Goal: Task Accomplishment & Management: Manage account settings

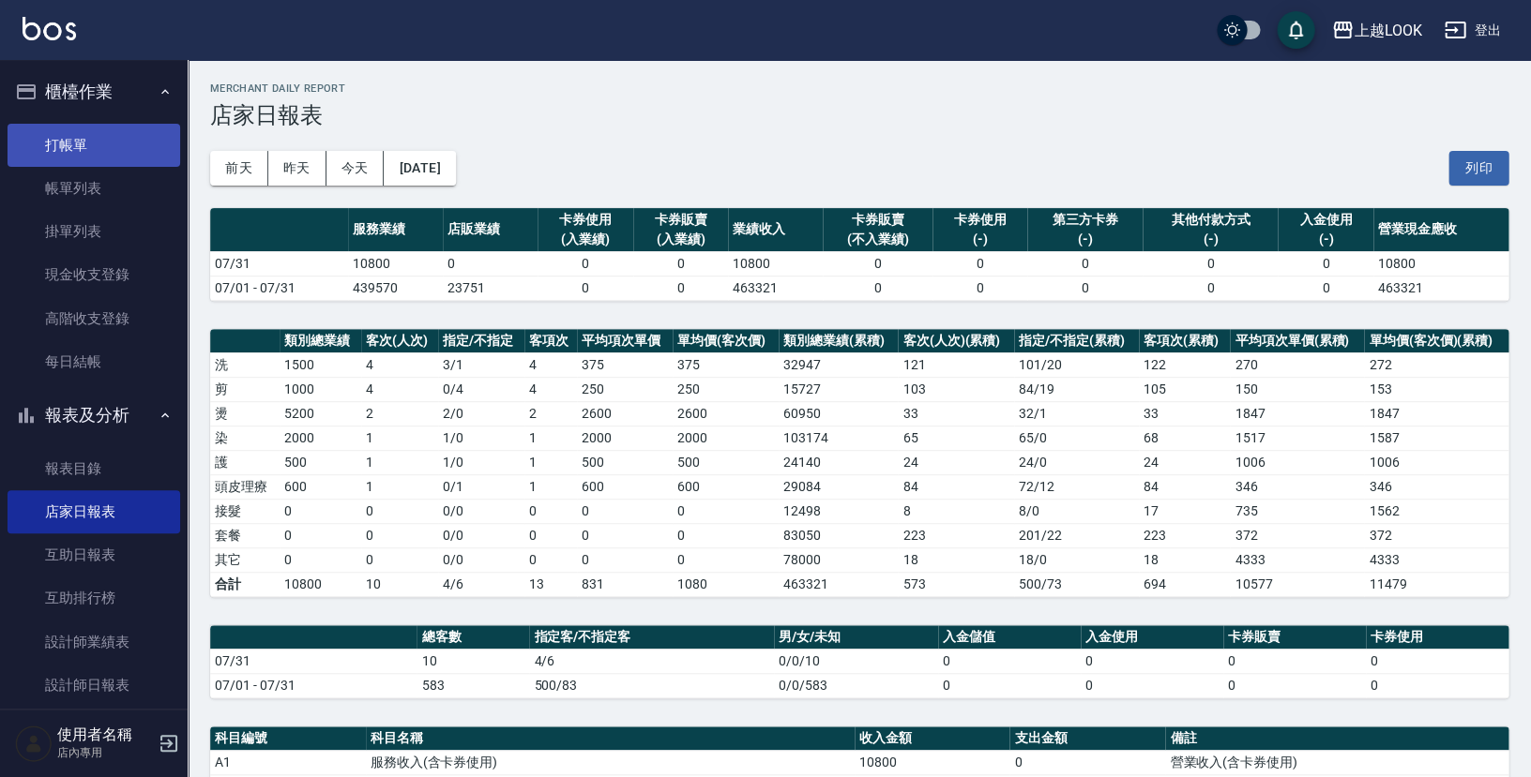
click at [64, 135] on link "打帳單" at bounding box center [94, 145] width 173 height 43
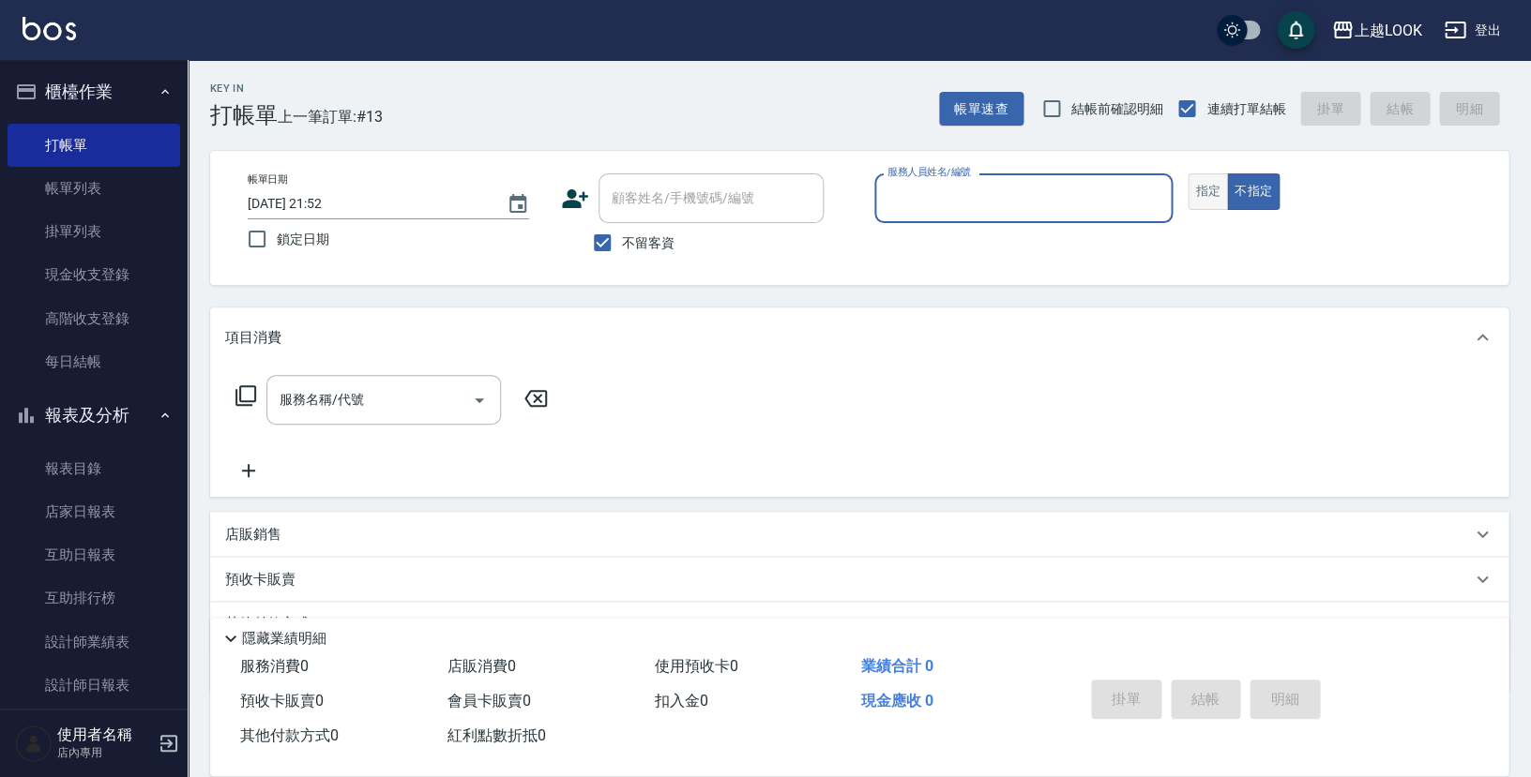
click at [1201, 189] on button "指定" at bounding box center [1207, 191] width 40 height 37
click at [1156, 195] on input "服務人員姓名/編號" at bounding box center [1022, 198] width 281 height 33
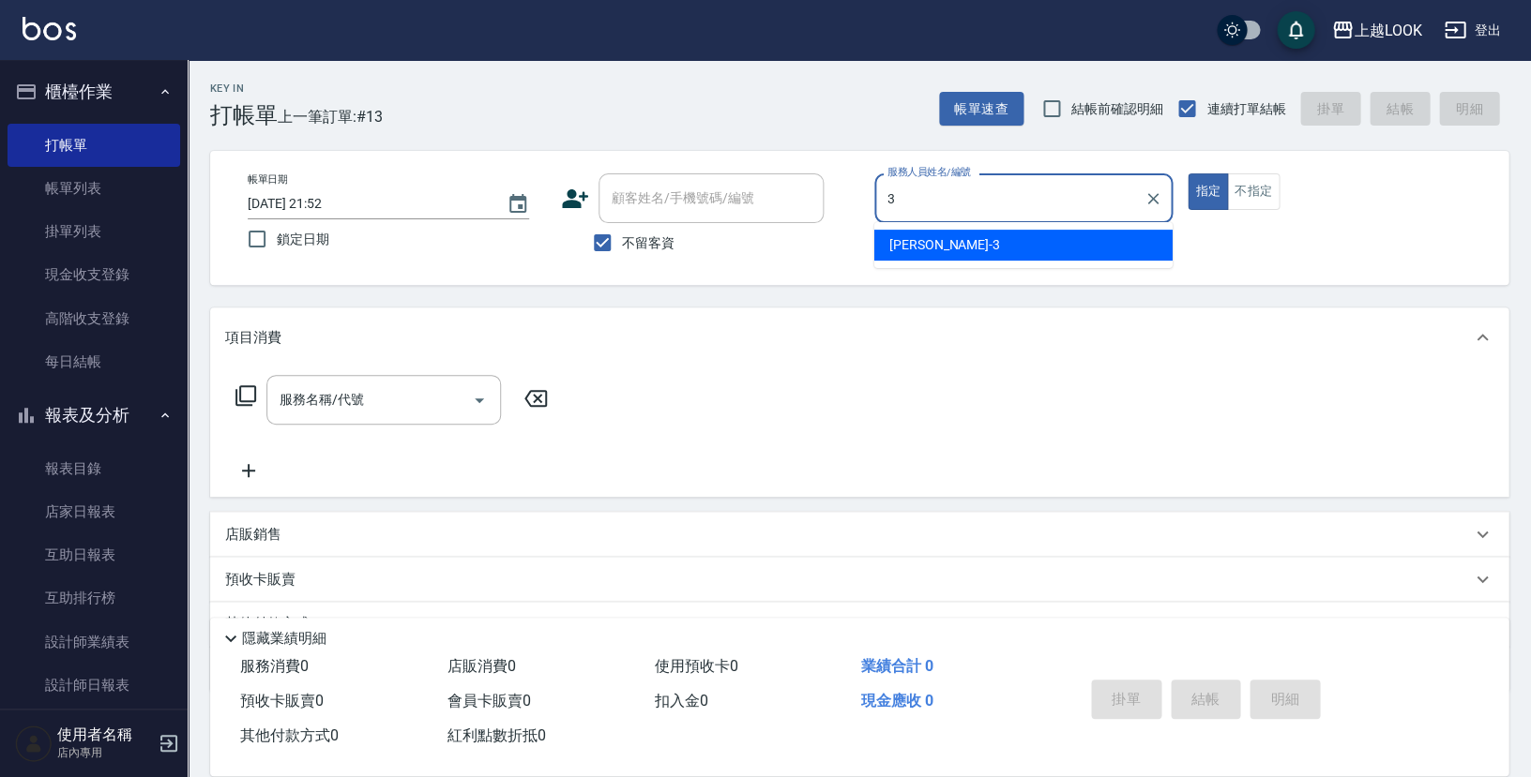
type input "[PERSON_NAME]-3"
type button "true"
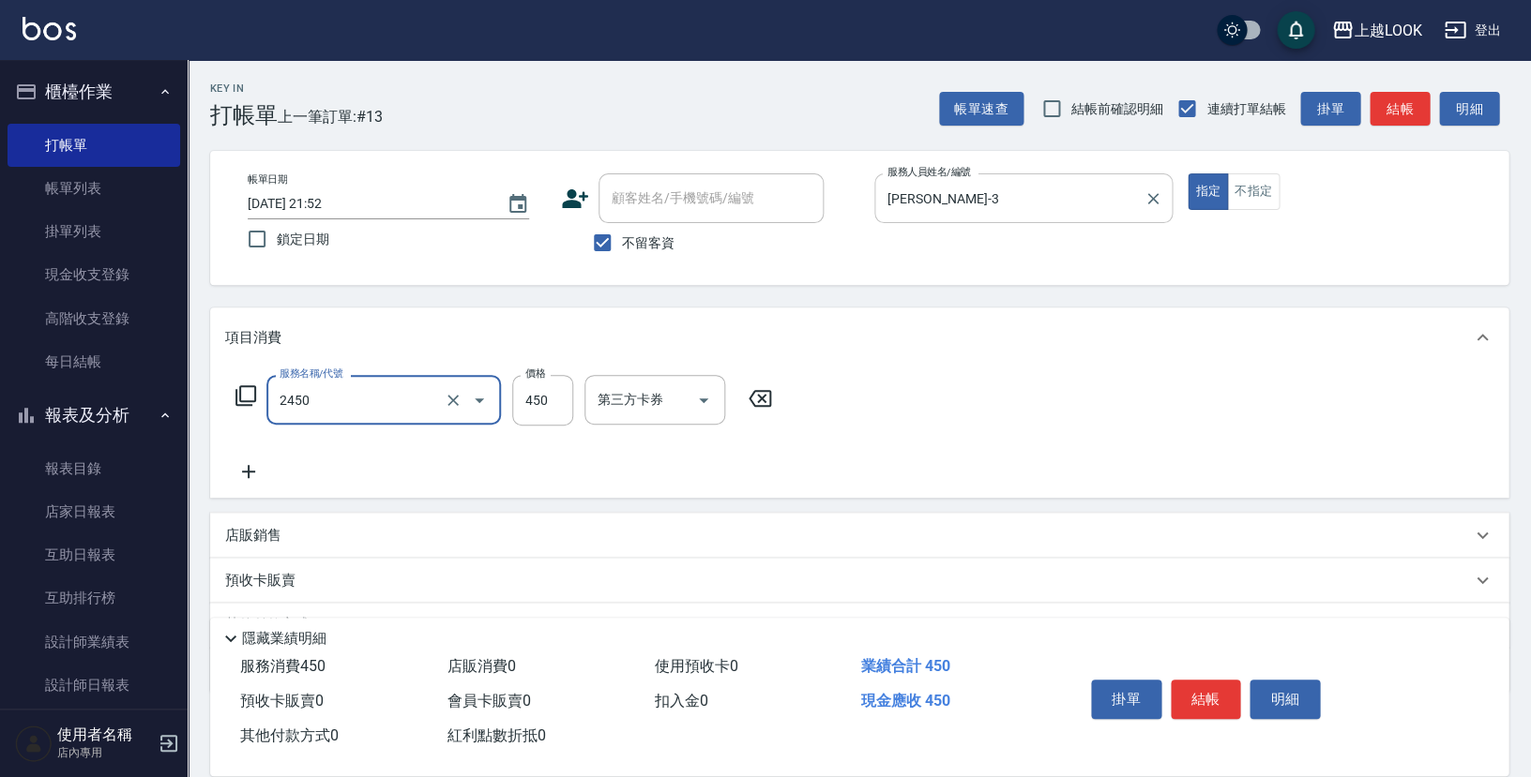
type input "C剪髮套餐(2450)"
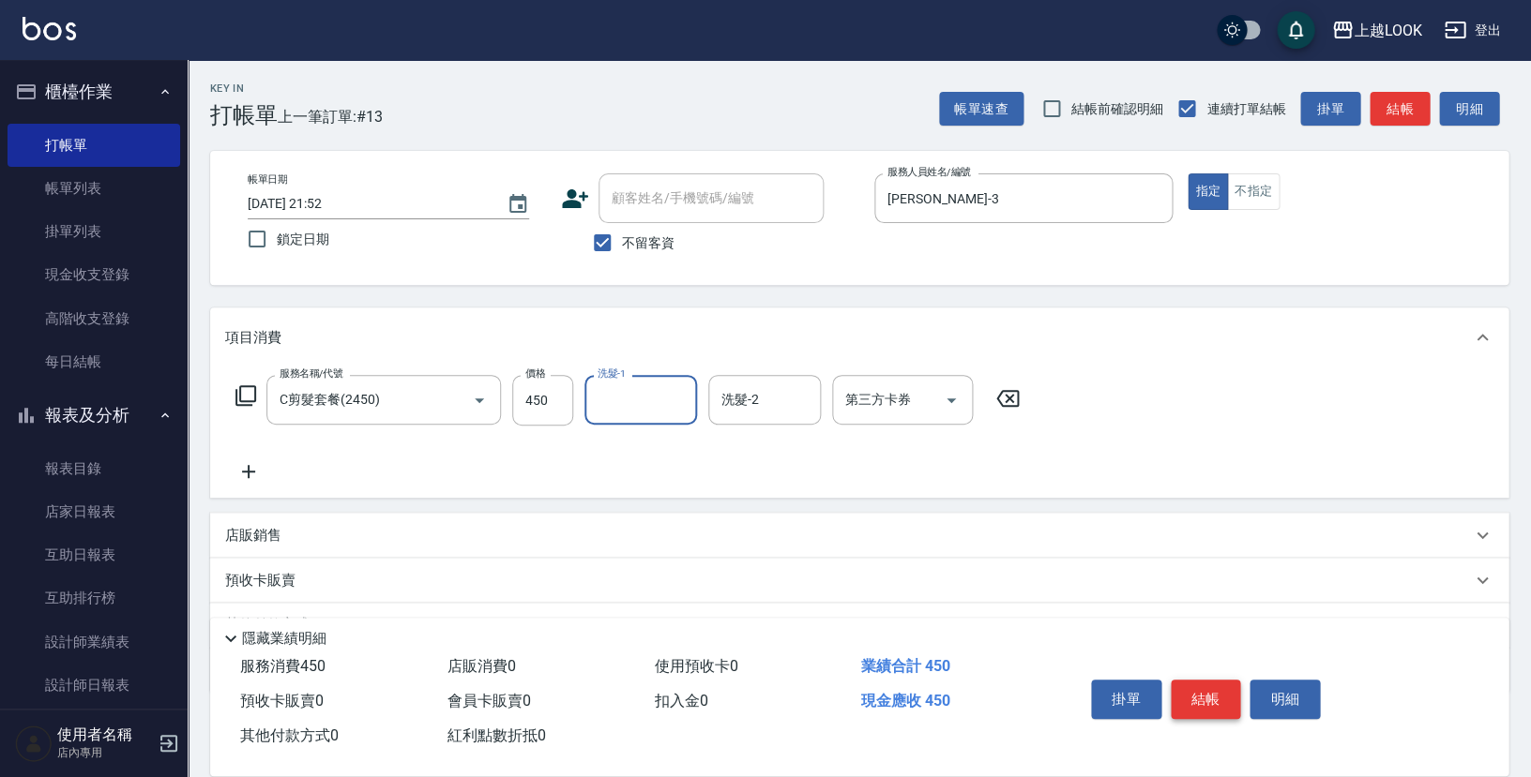
click at [1185, 695] on button "結帳" at bounding box center [1205, 699] width 70 height 39
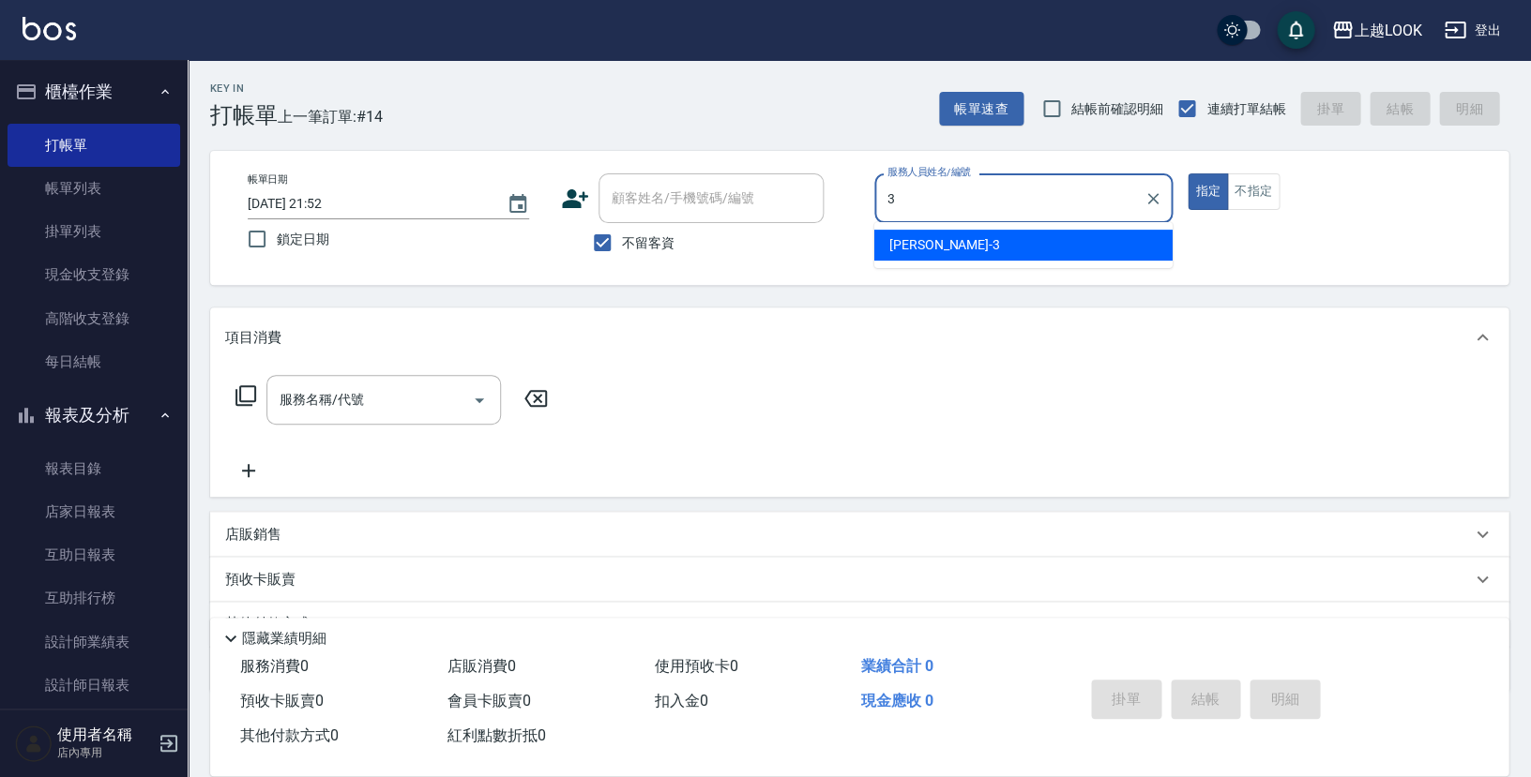
type input "[PERSON_NAME]-3"
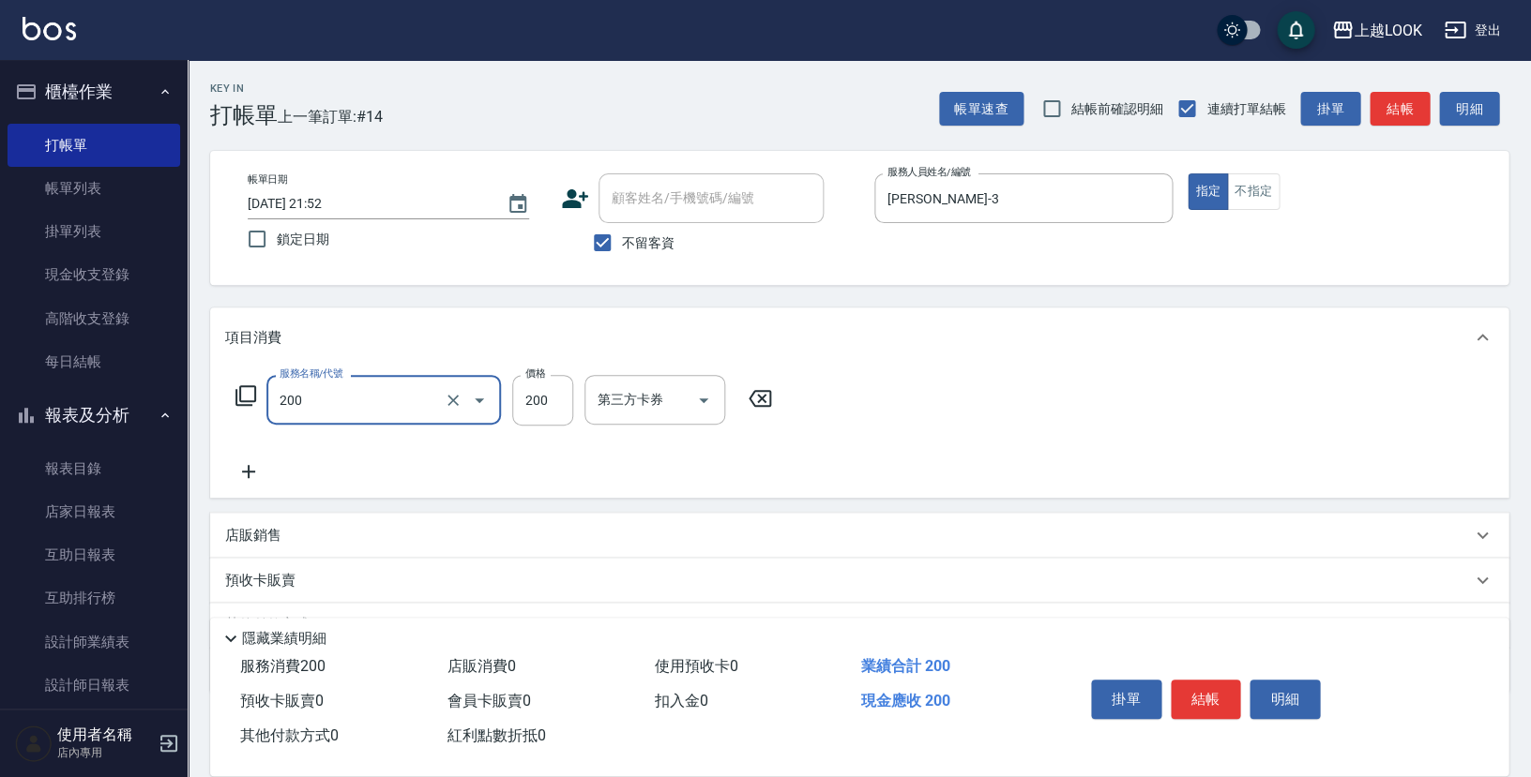
type input "剪髮(200)"
type input "250"
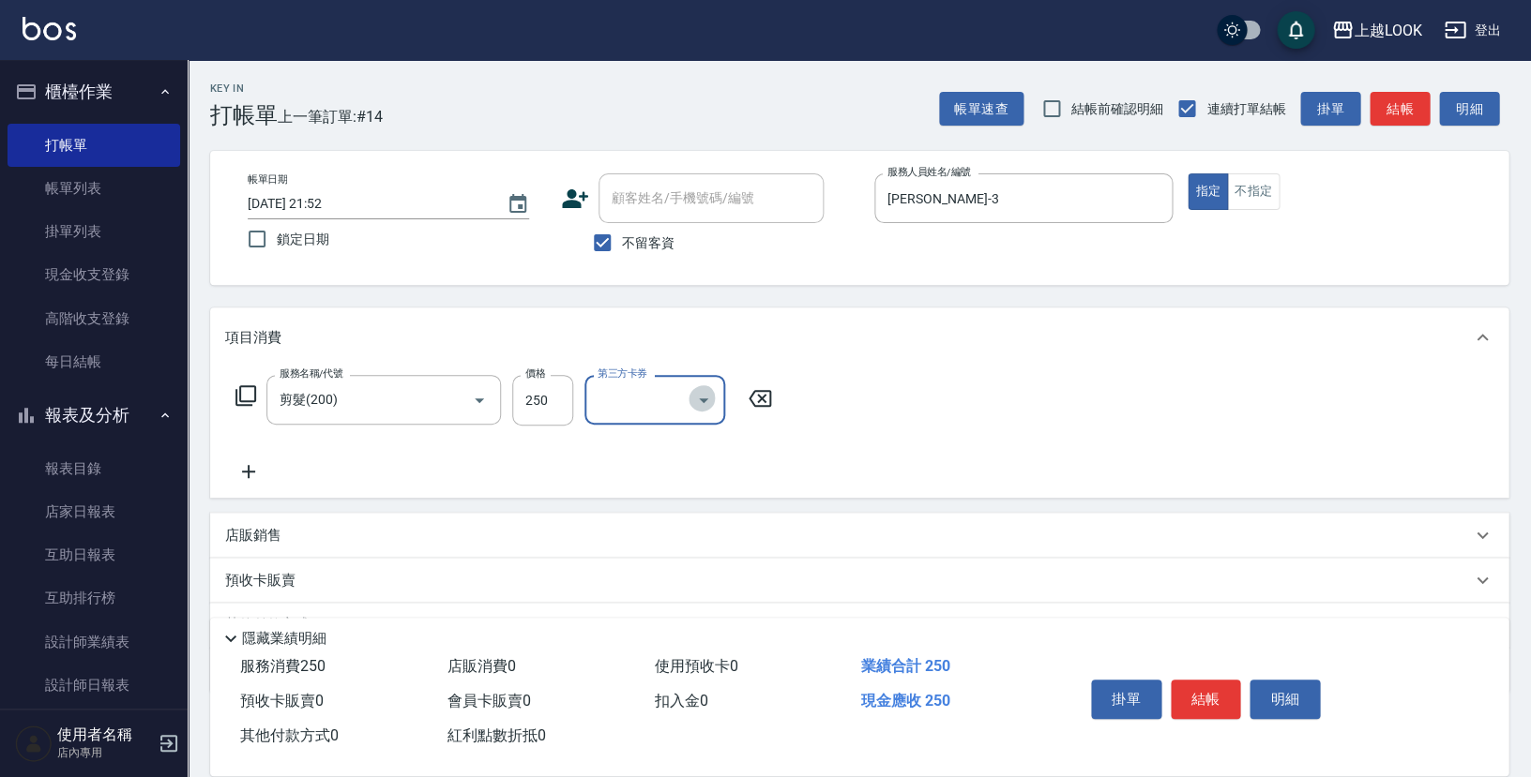
click at [703, 393] on icon "Open" at bounding box center [703, 400] width 23 height 23
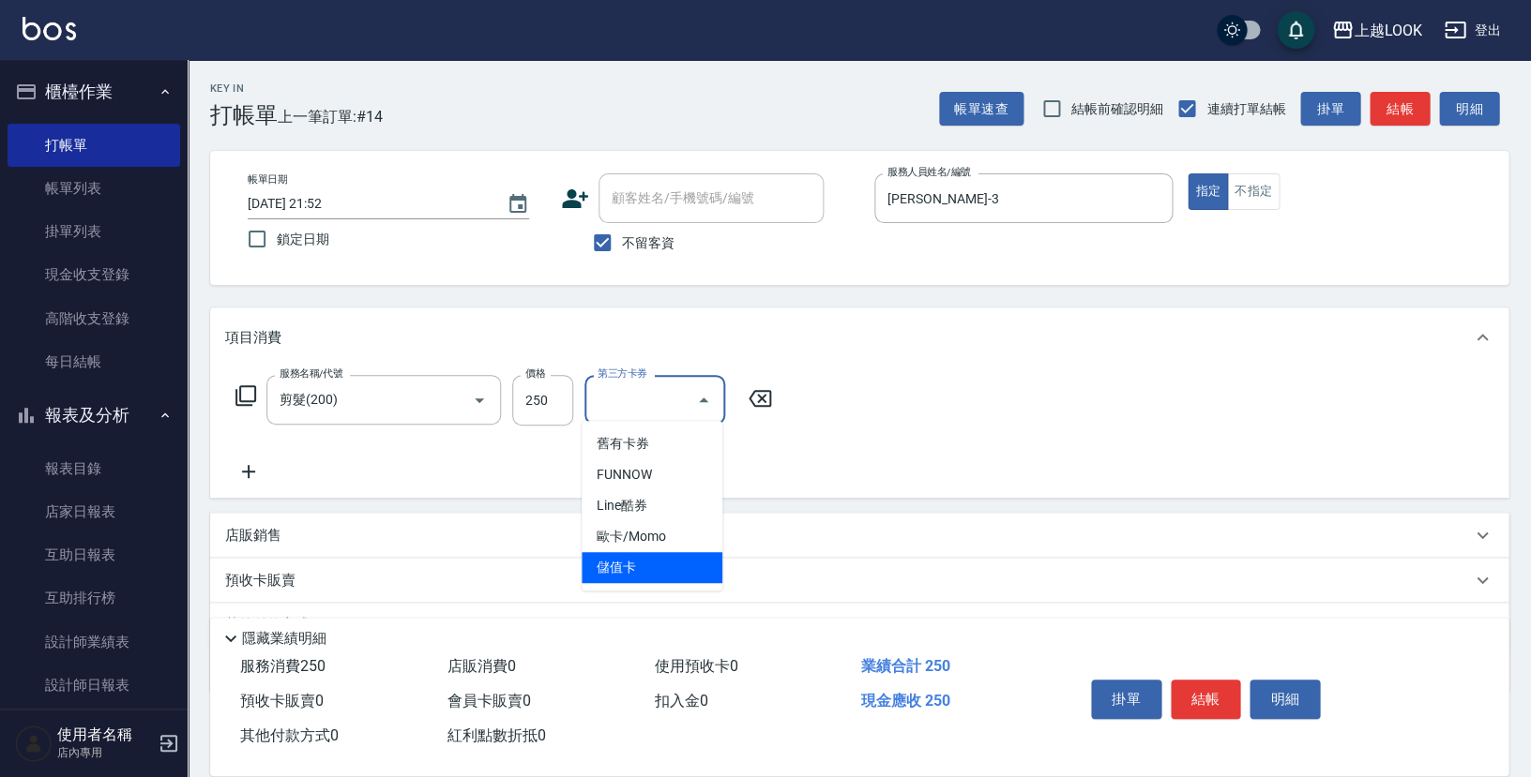
click at [709, 557] on span "儲值卡" at bounding box center [651, 567] width 141 height 31
type input "儲值卡"
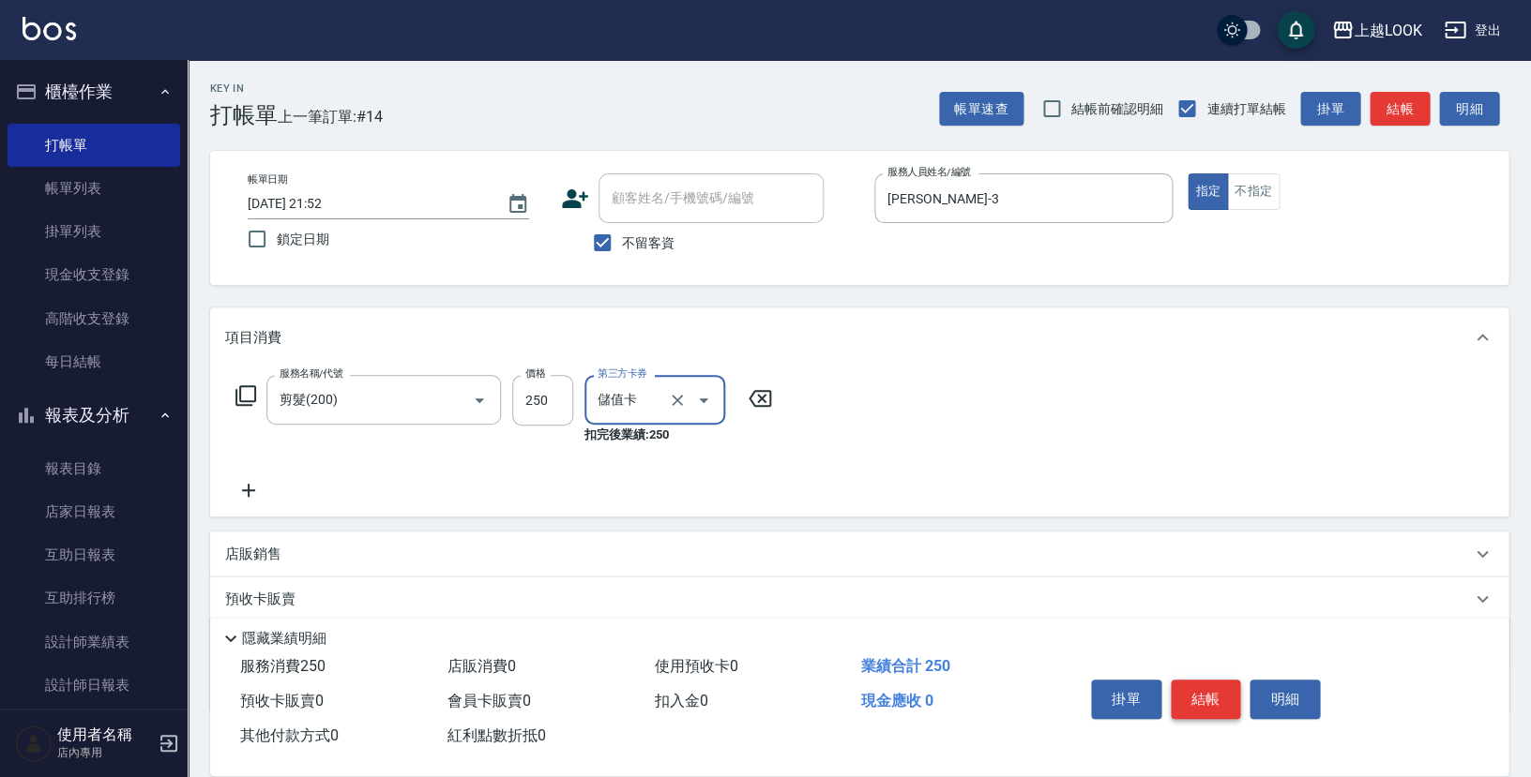
click at [1188, 689] on button "結帳" at bounding box center [1205, 699] width 70 height 39
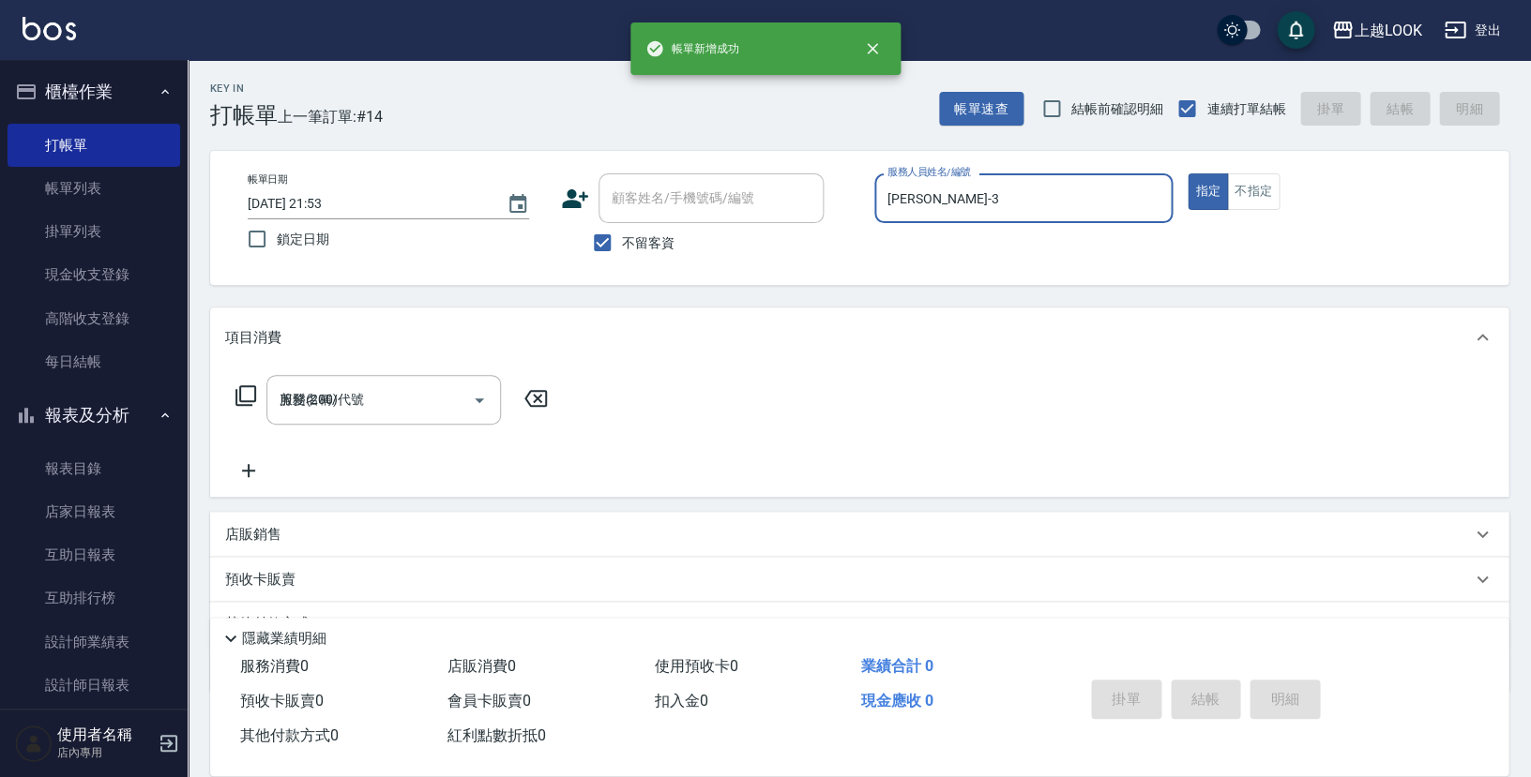
type input "[DATE] 21:53"
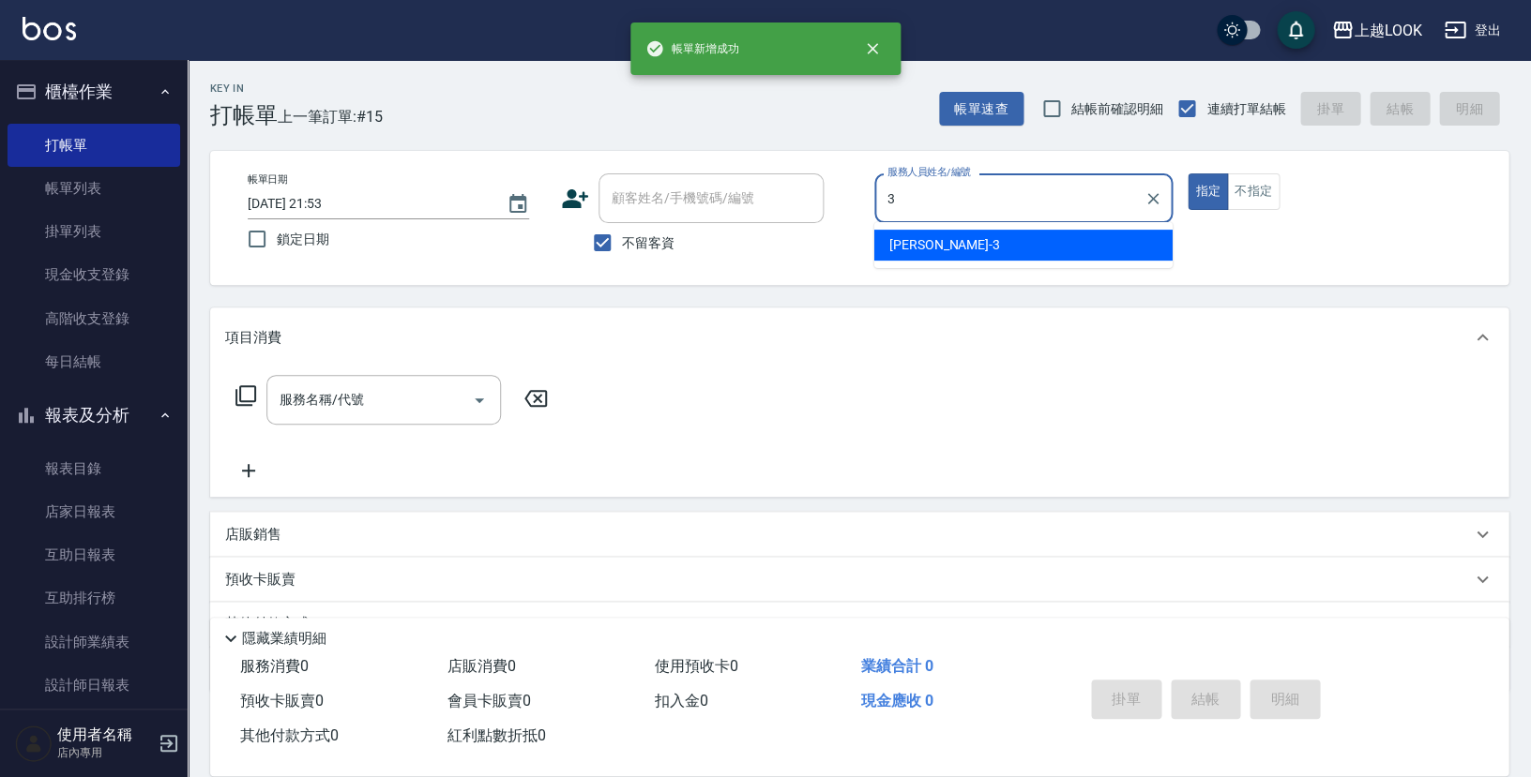
type input "[PERSON_NAME]-3"
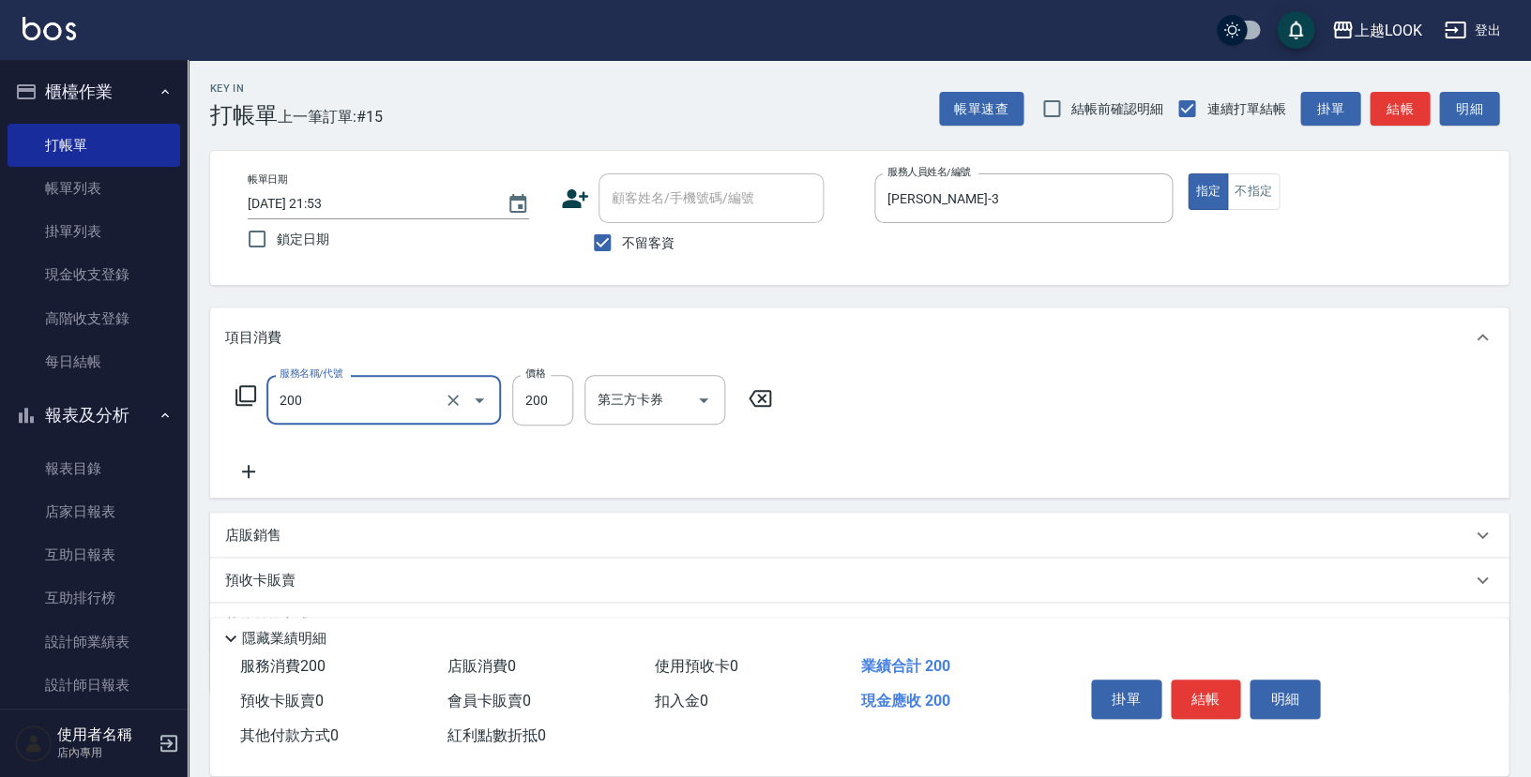
type input "剪髮(200)"
type input "250"
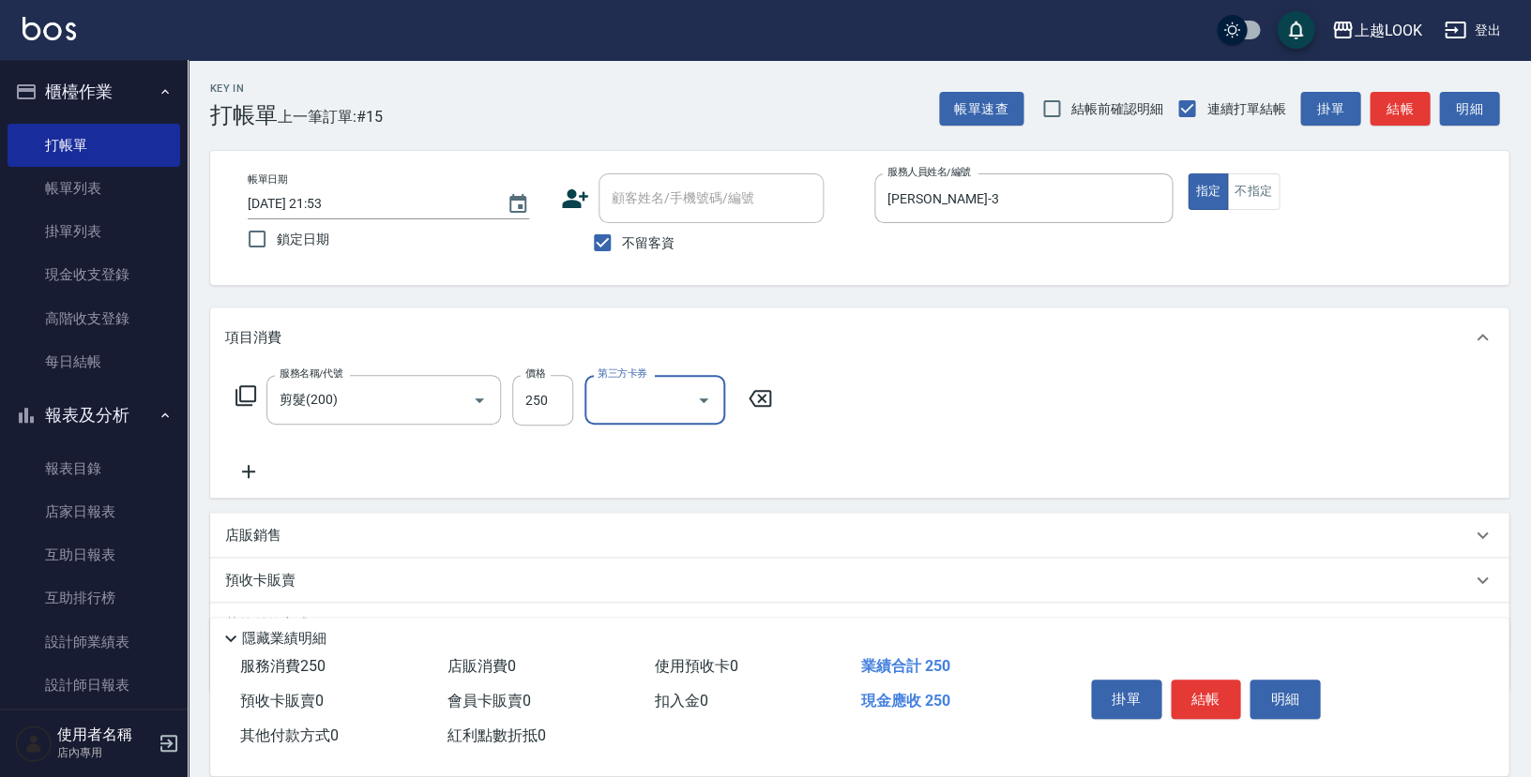
click at [703, 399] on icon "Open" at bounding box center [703, 400] width 23 height 23
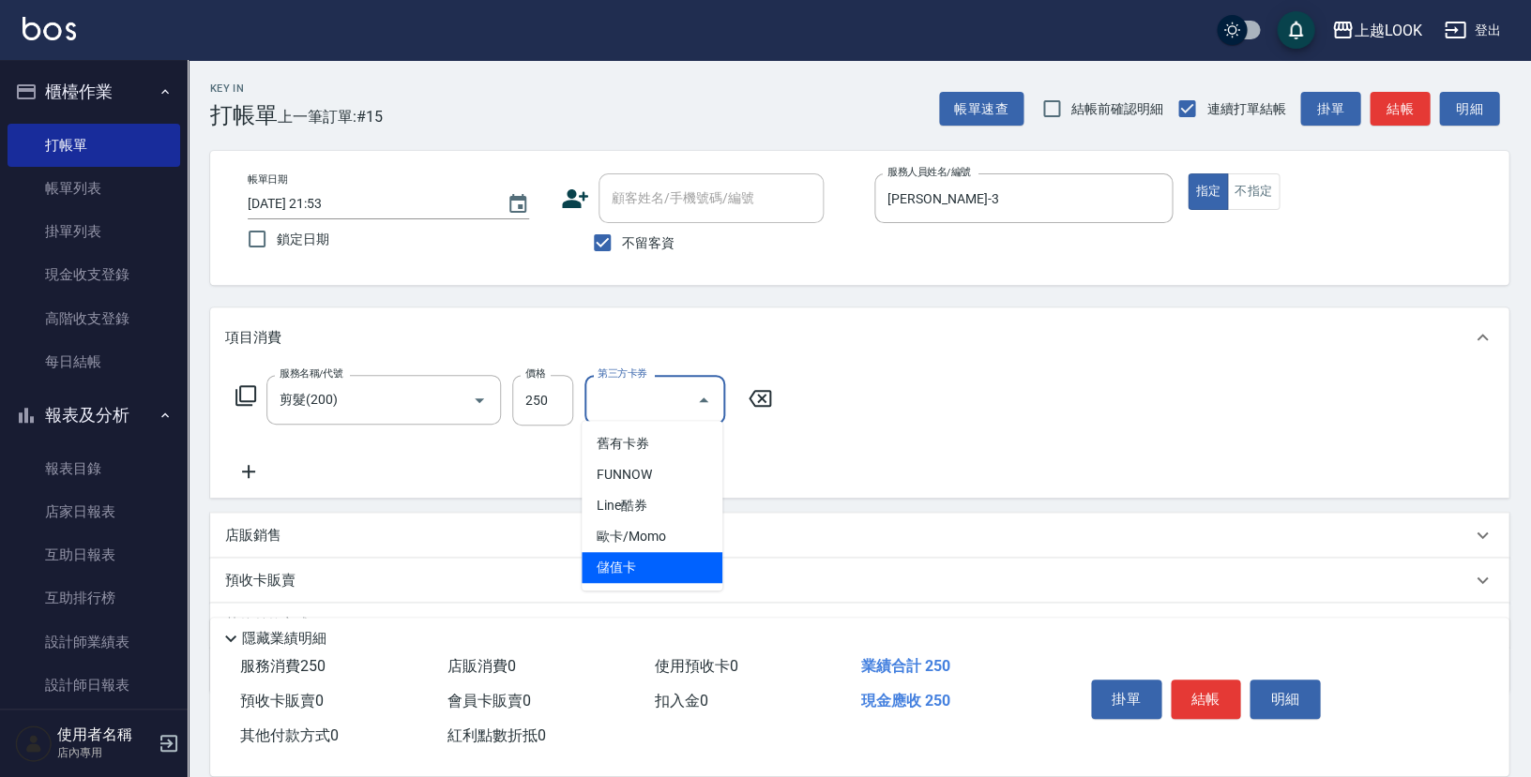
click at [670, 555] on span "儲值卡" at bounding box center [651, 567] width 141 height 31
type input "儲值卡"
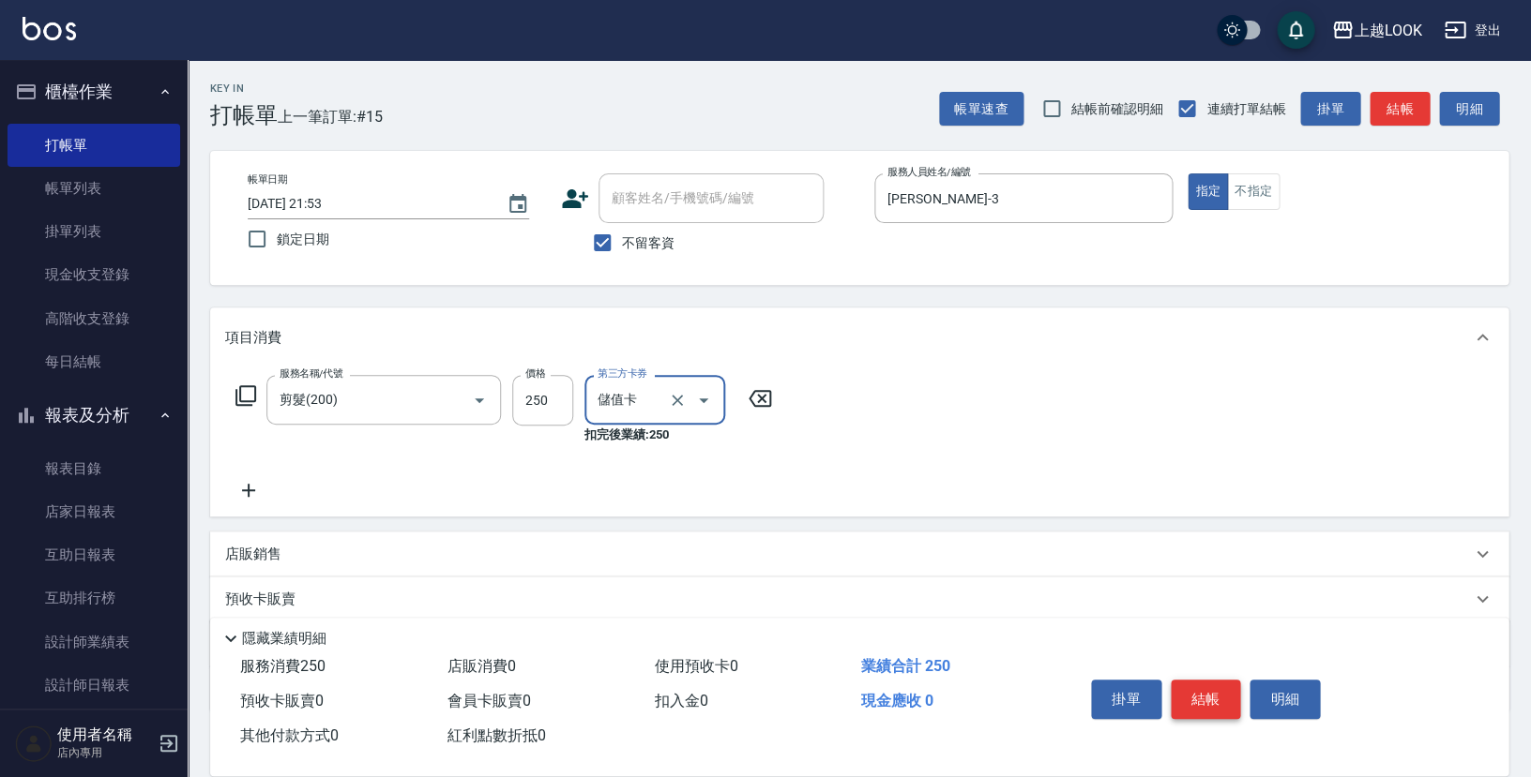
click at [1189, 692] on button "結帳" at bounding box center [1205, 699] width 70 height 39
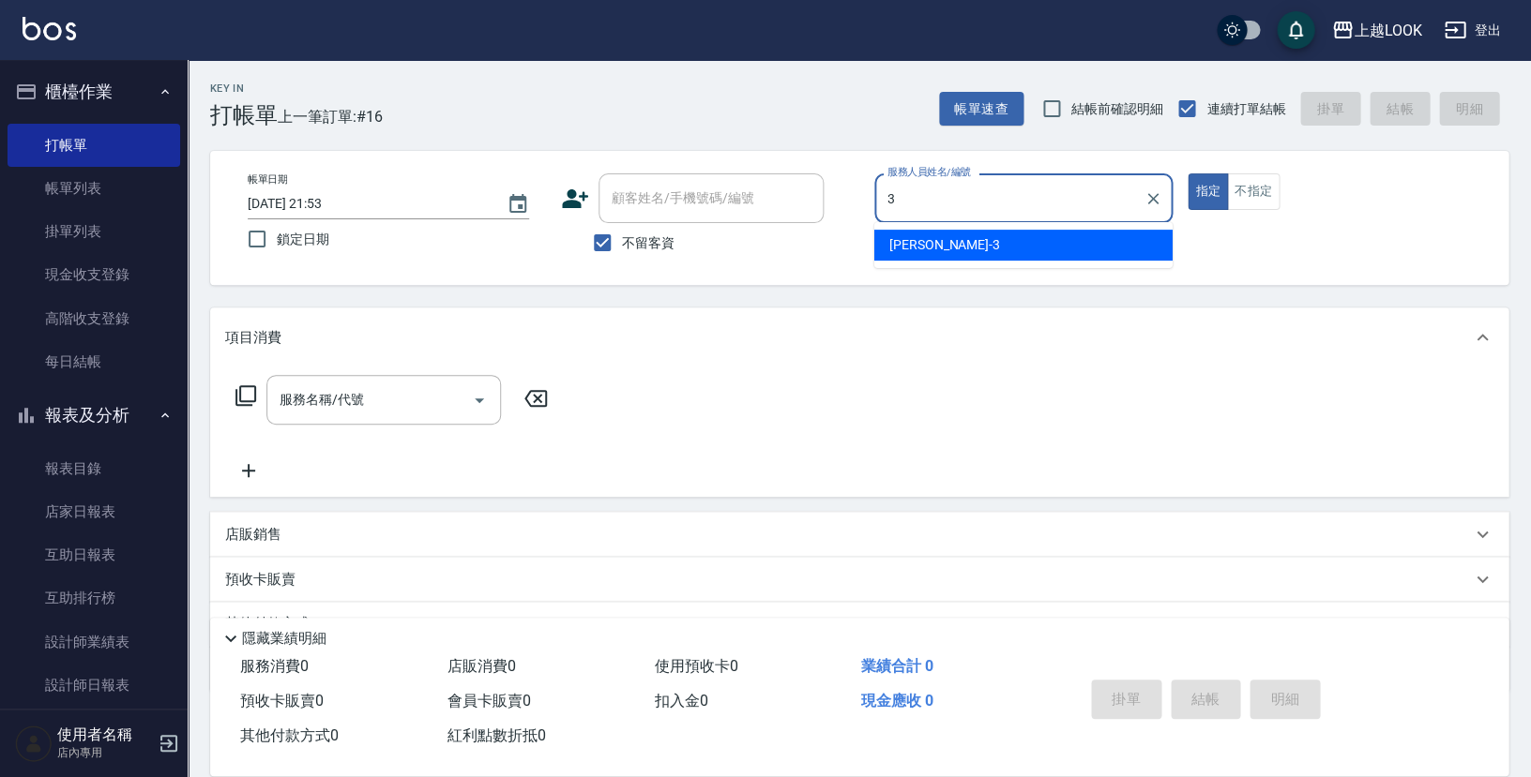
type input "[PERSON_NAME]-3"
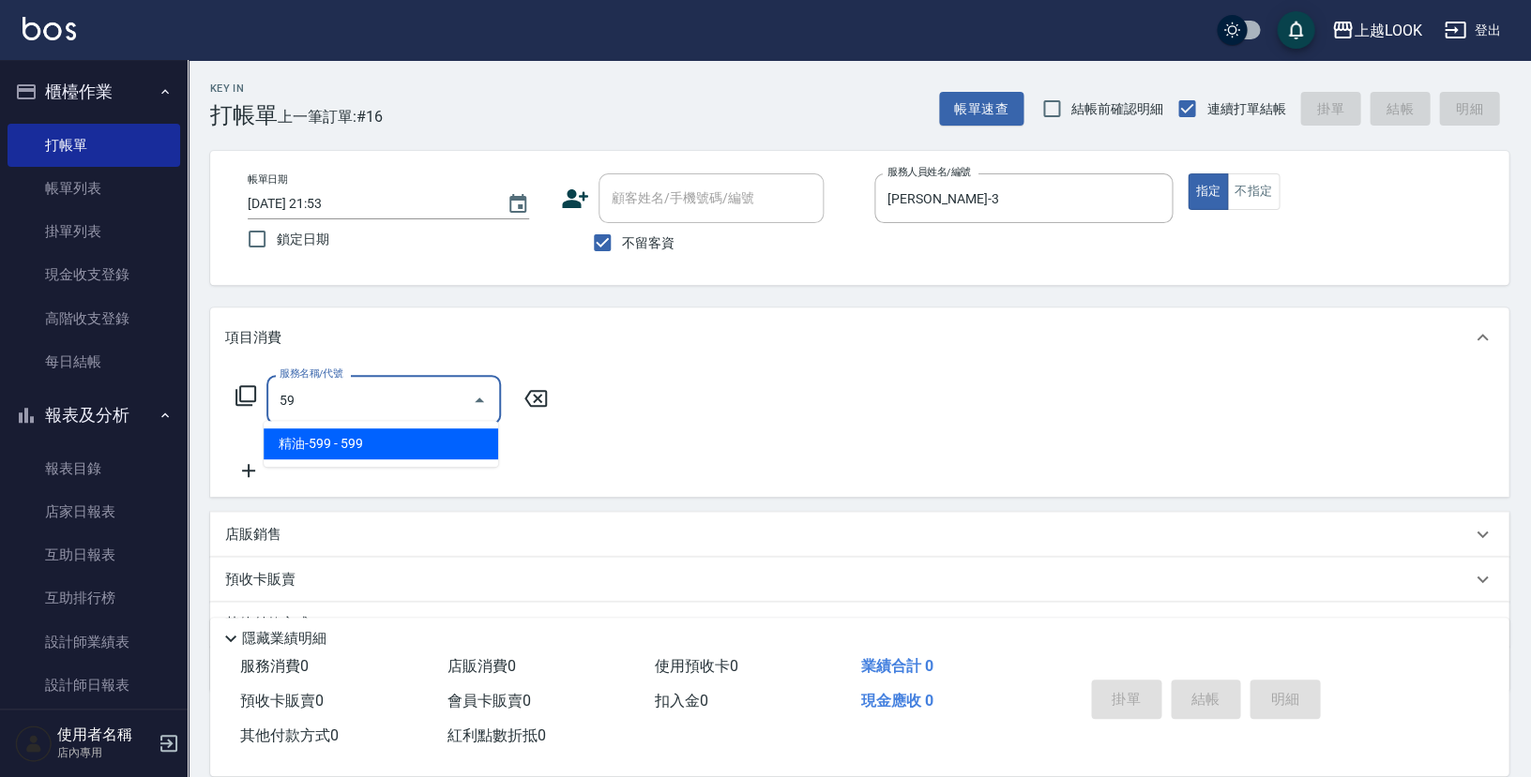
type input "5"
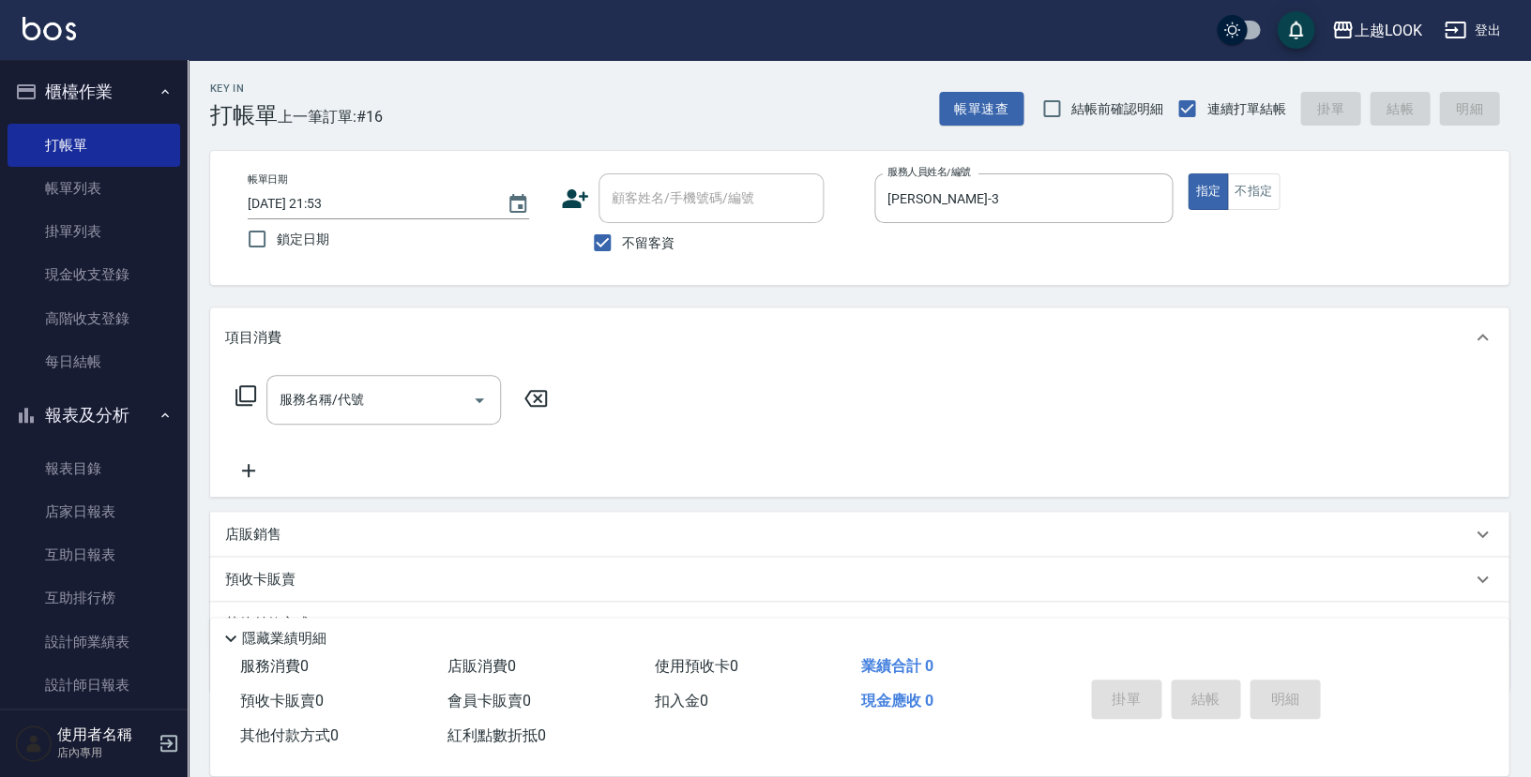
click at [239, 393] on icon at bounding box center [245, 395] width 21 height 21
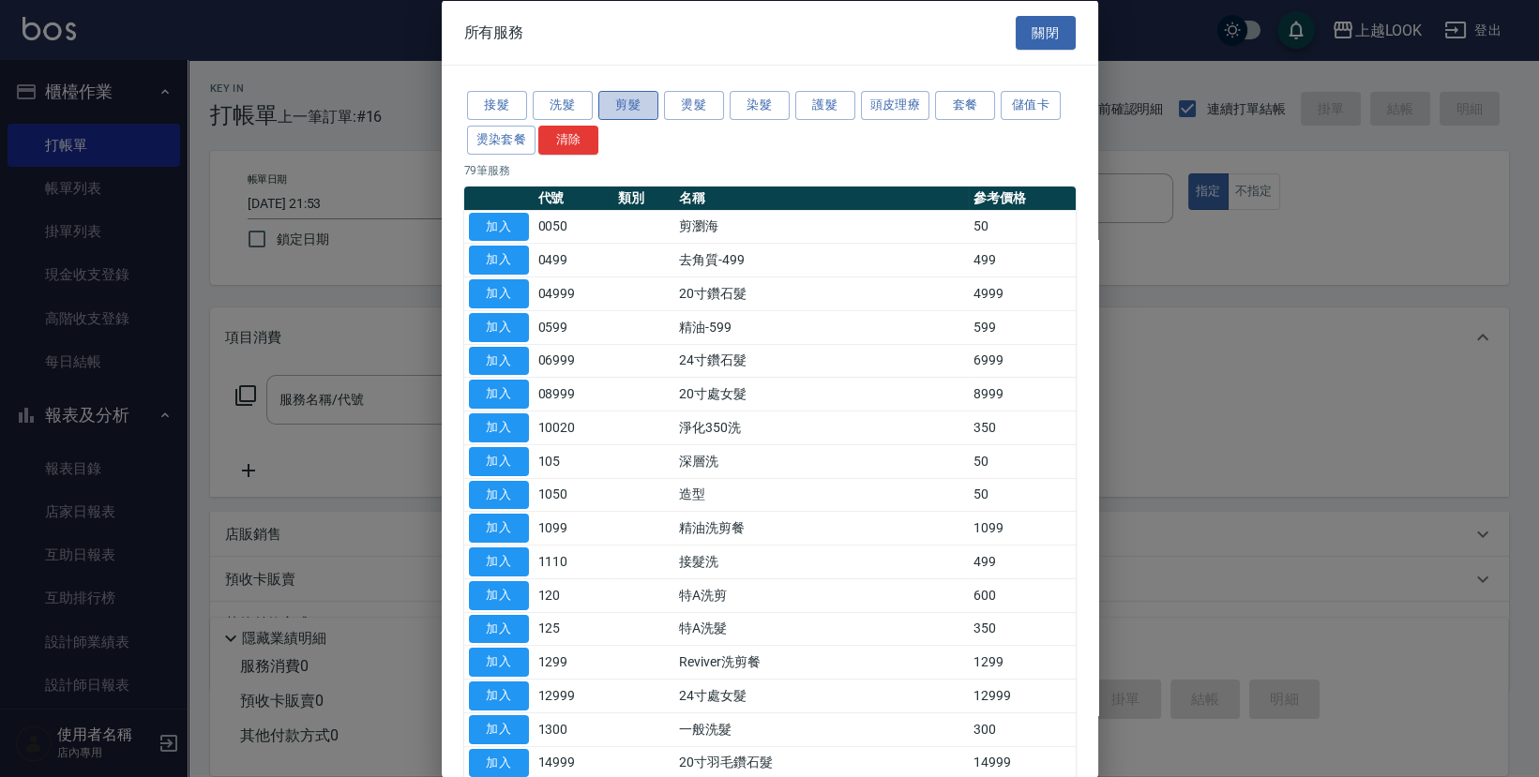
click at [621, 104] on button "剪髮" at bounding box center [628, 105] width 60 height 29
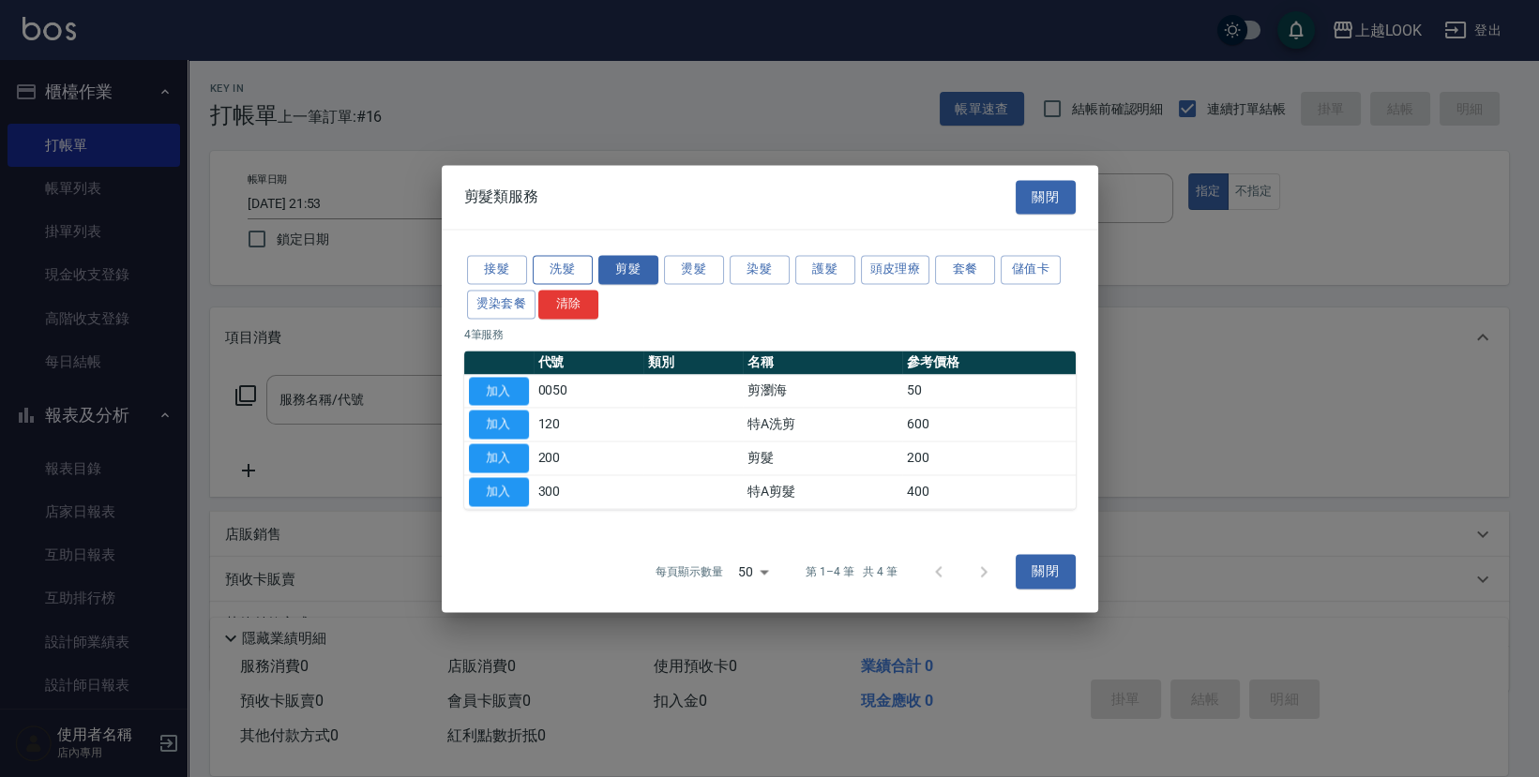
click at [573, 270] on button "洗髮" at bounding box center [563, 269] width 60 height 29
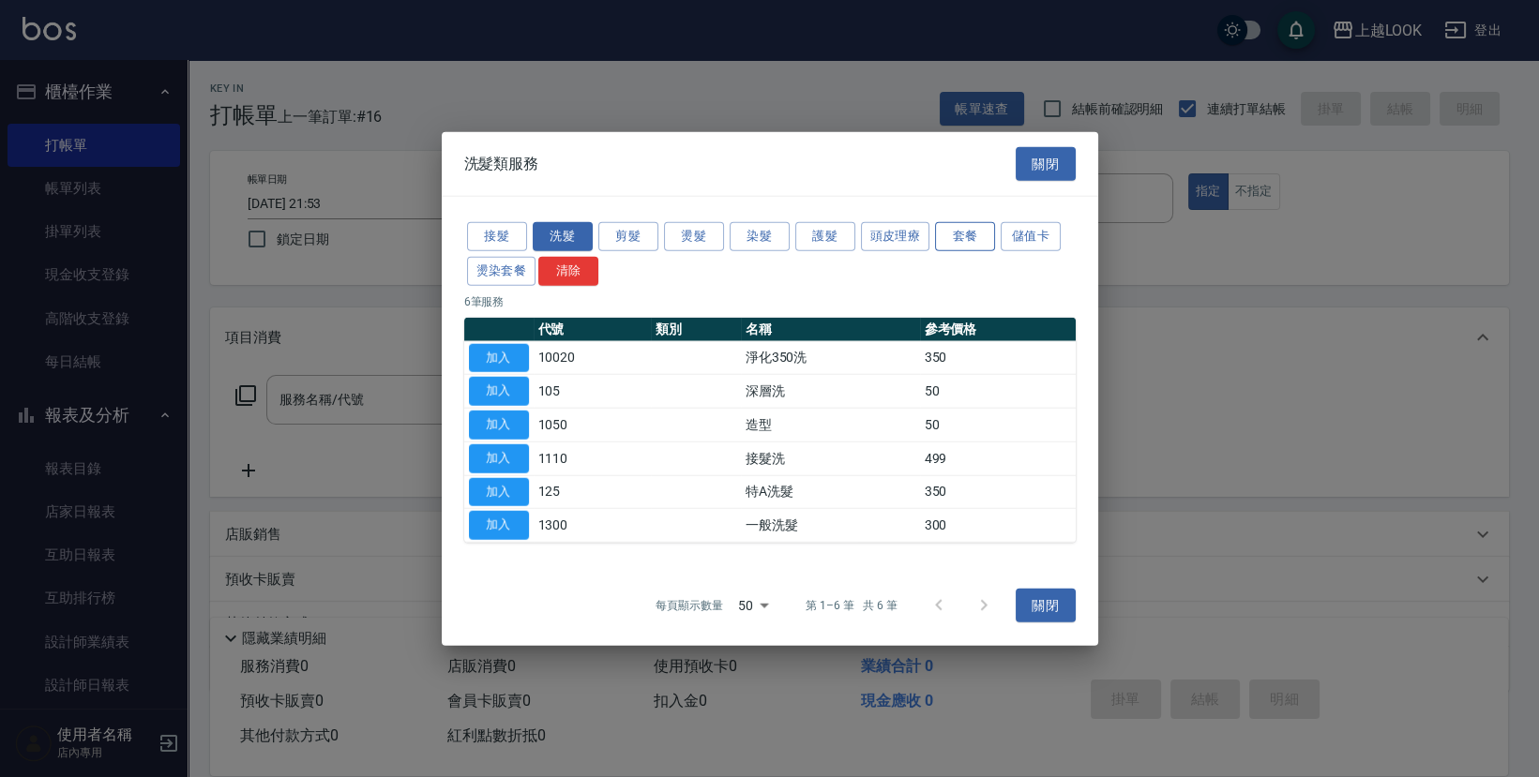
click at [958, 238] on button "套餐" at bounding box center [965, 236] width 60 height 29
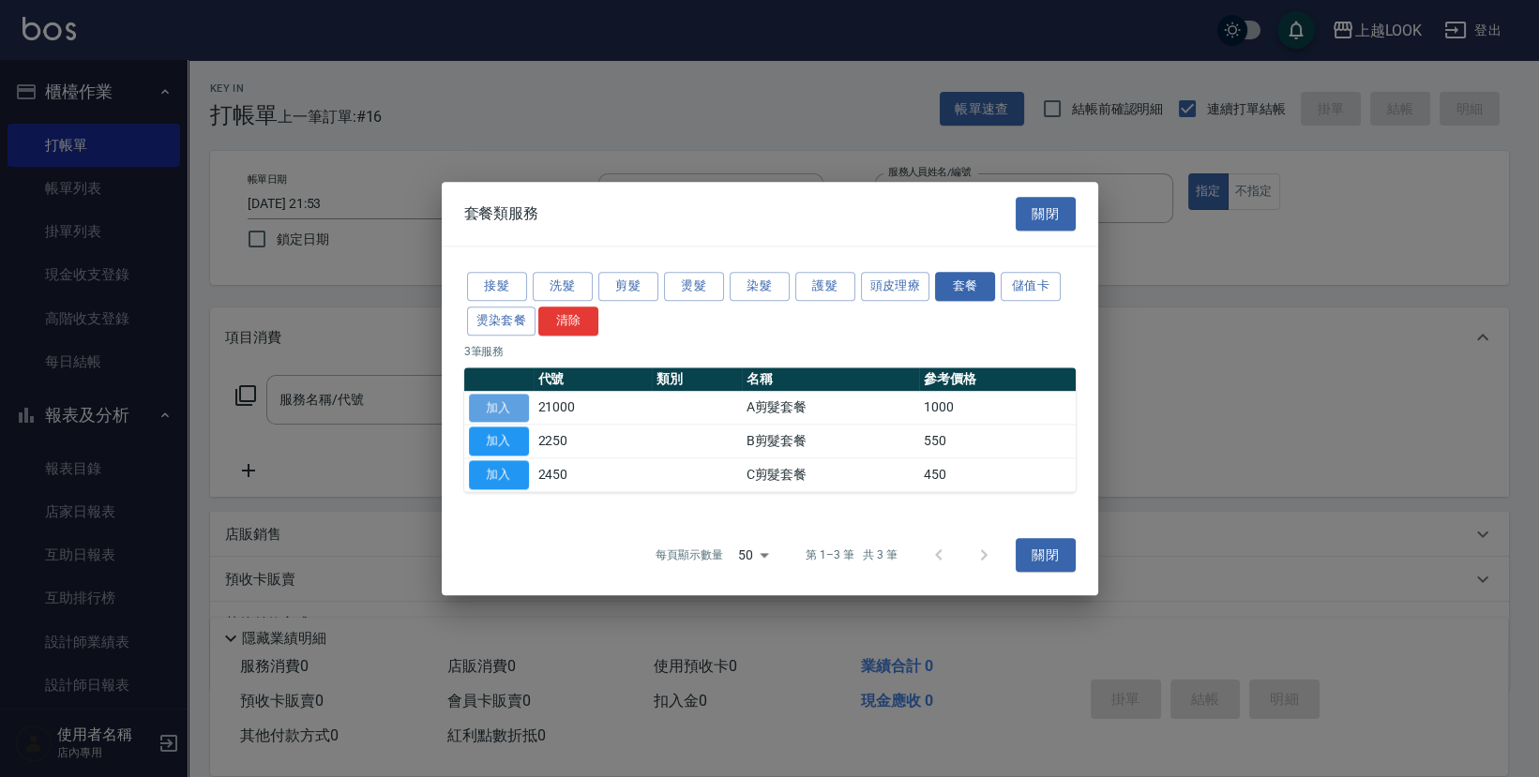
click at [514, 405] on button "加入" at bounding box center [499, 408] width 60 height 29
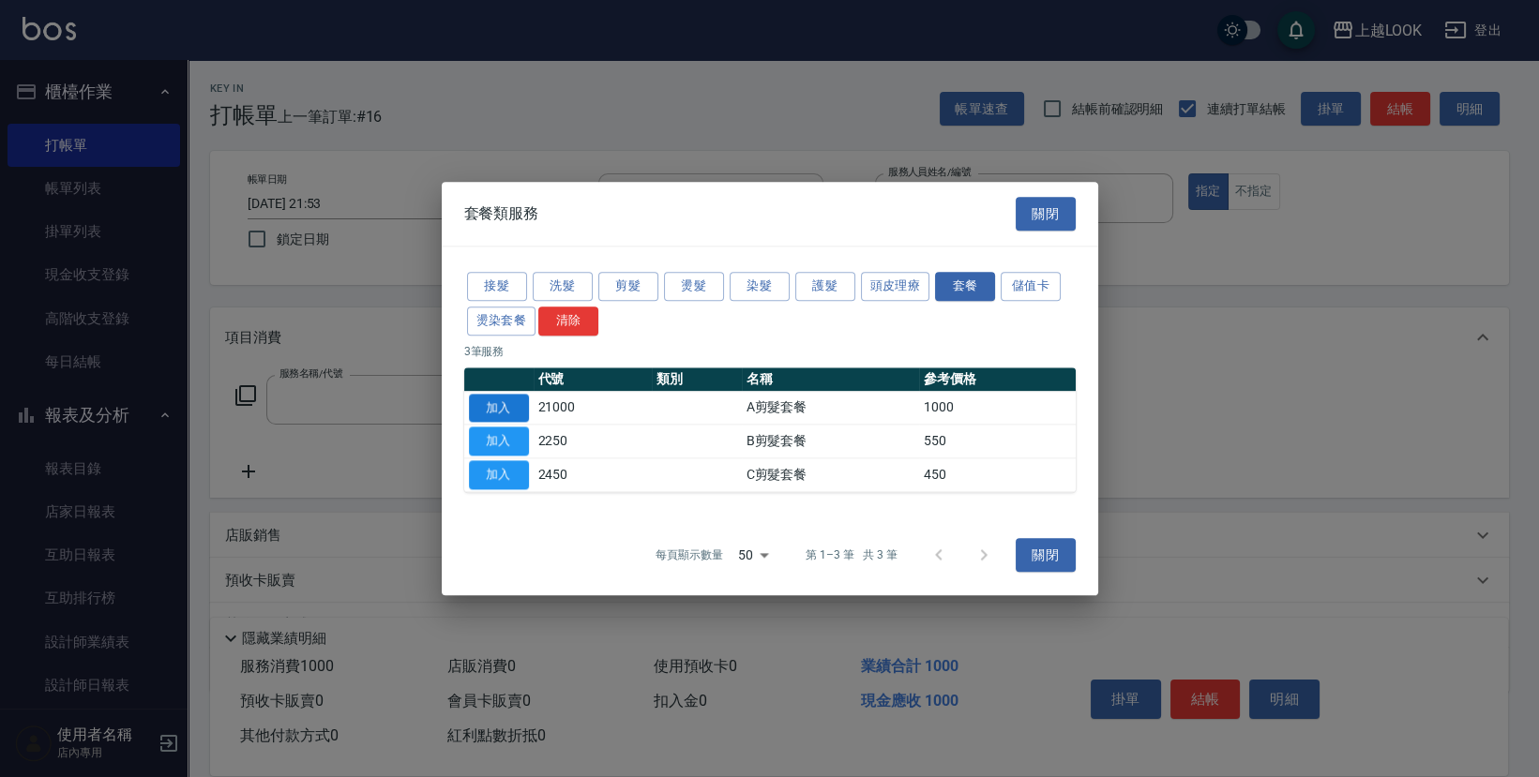
type input "A剪髮套餐(21000)"
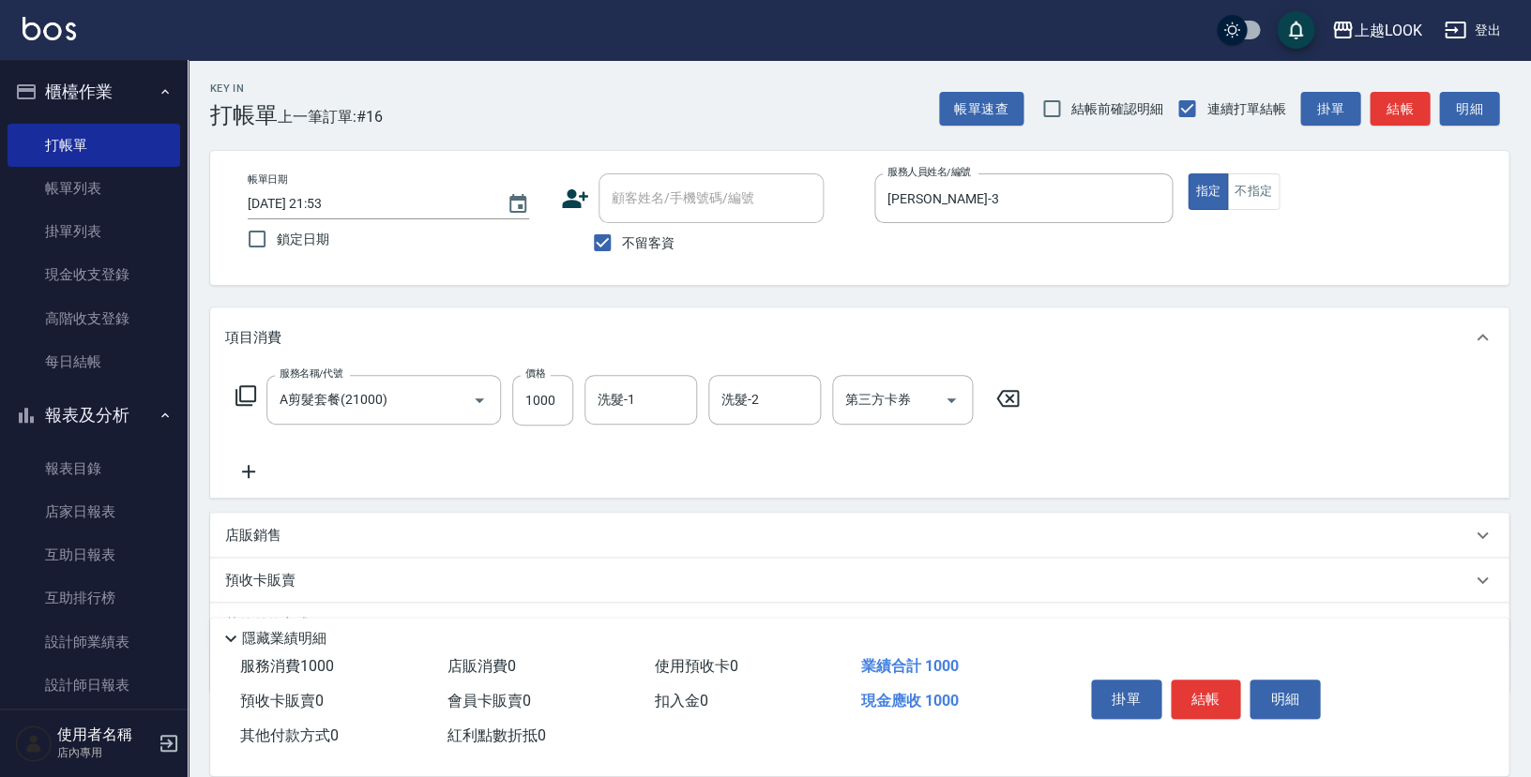
click at [249, 526] on p "店販銷售" at bounding box center [253, 536] width 56 height 20
click at [452, 395] on icon "Clear" at bounding box center [453, 400] width 19 height 19
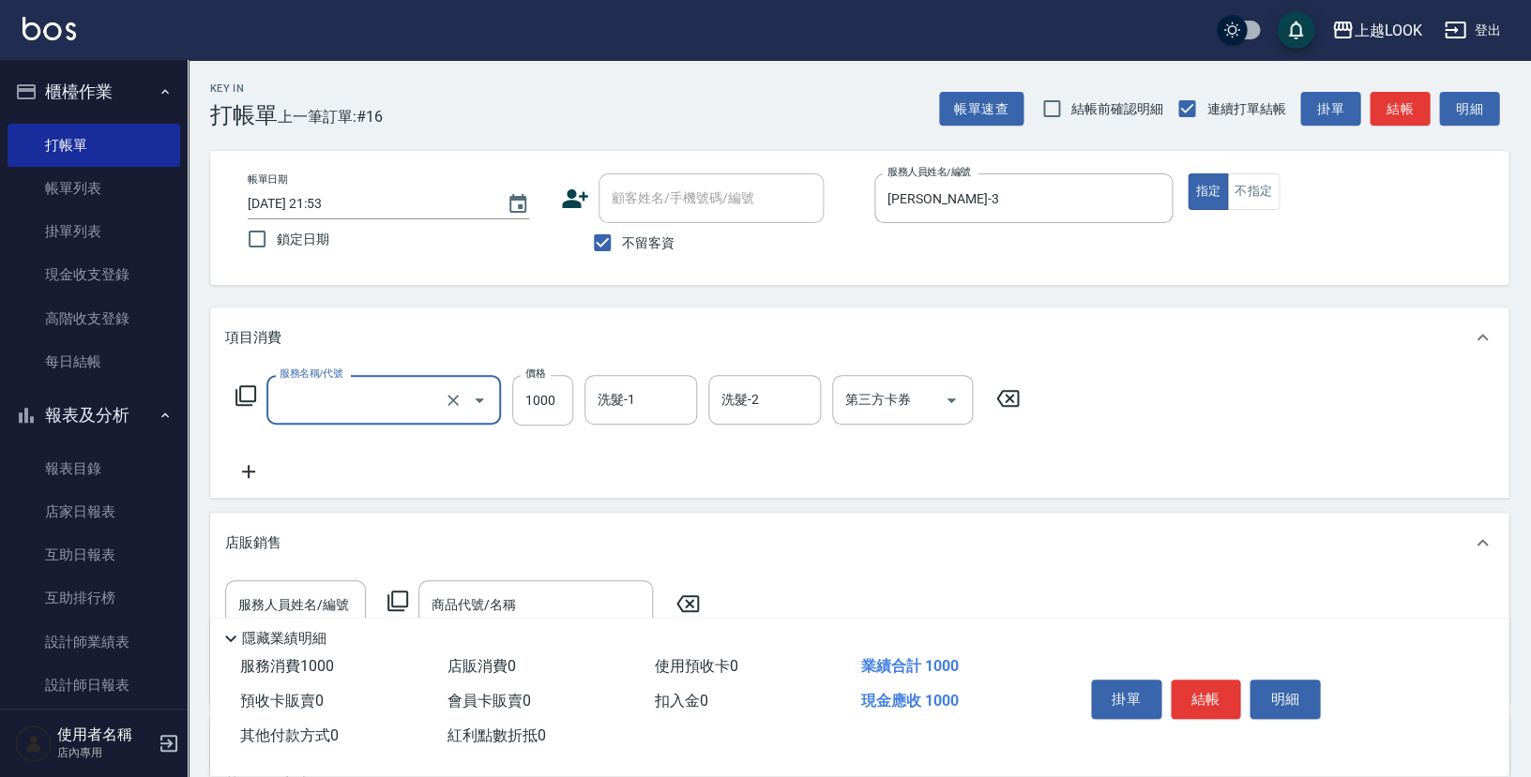
click at [391, 403] on input "服務名稱/代號" at bounding box center [357, 400] width 165 height 33
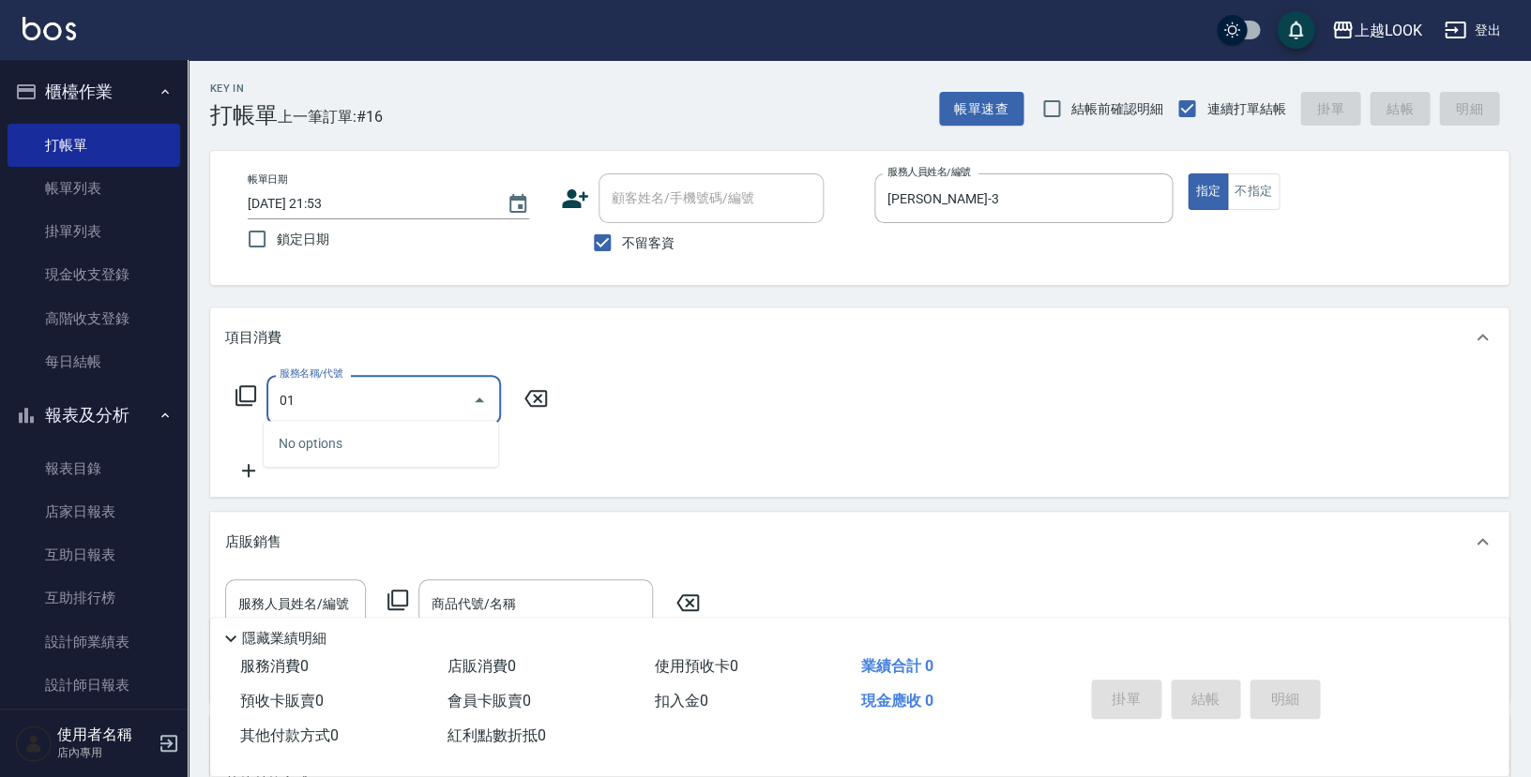
type input "01"
click at [540, 394] on icon at bounding box center [535, 398] width 23 height 17
click at [242, 391] on icon at bounding box center [245, 396] width 23 height 23
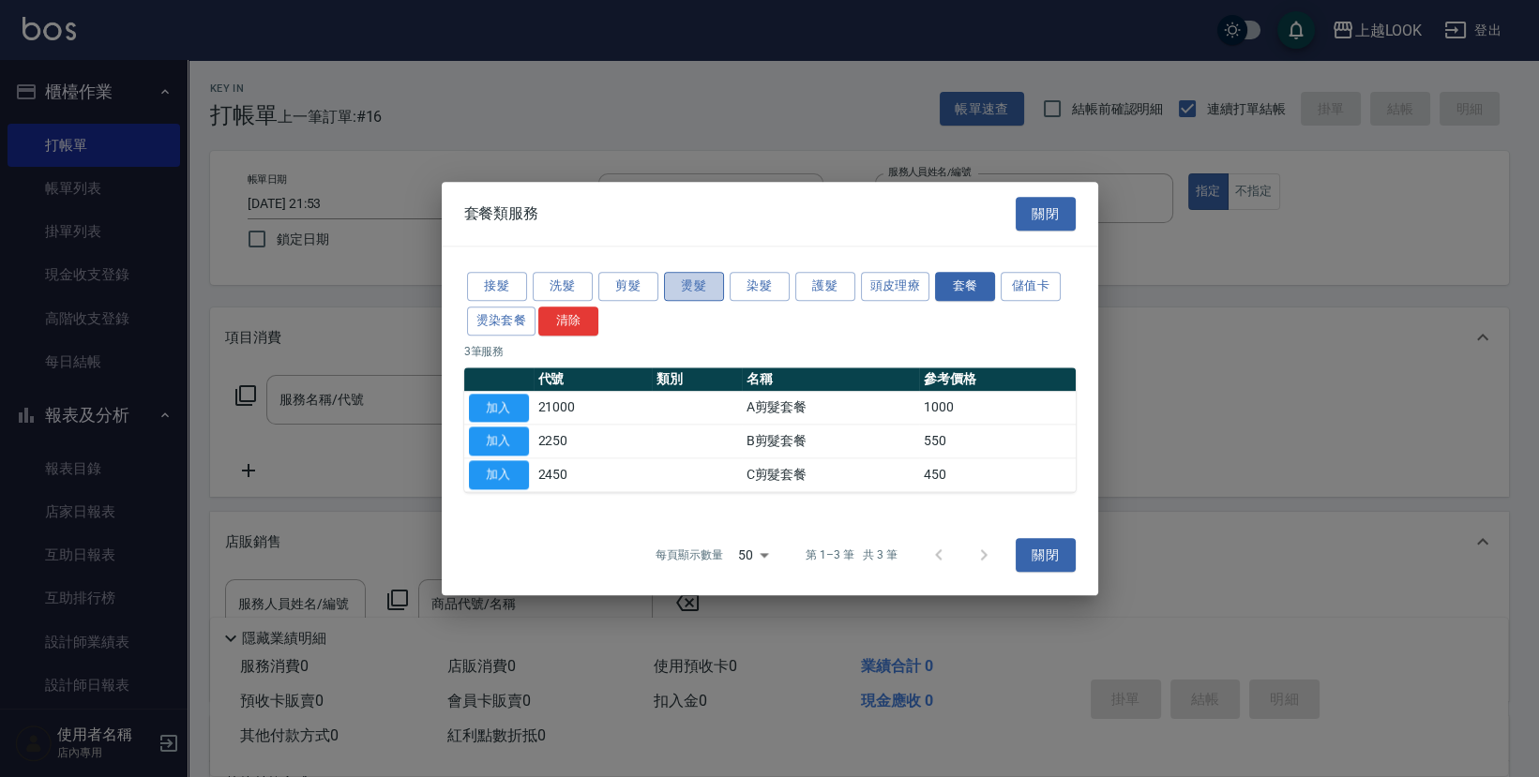
click at [710, 288] on button "燙髮" at bounding box center [694, 286] width 60 height 29
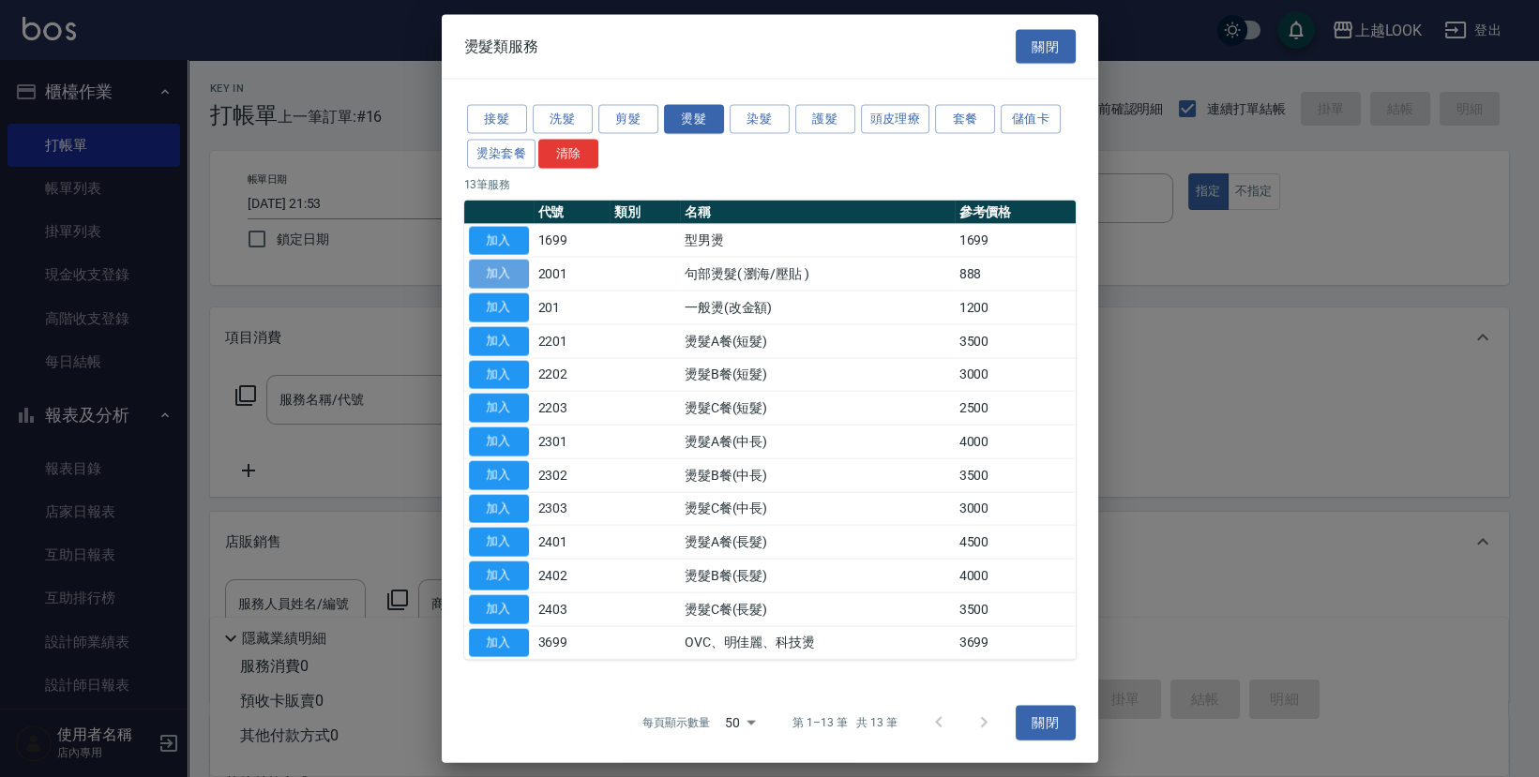
click at [480, 279] on button "加入" at bounding box center [499, 274] width 60 height 29
type input "句部燙髮( 瀏海/壓貼 )(2001)"
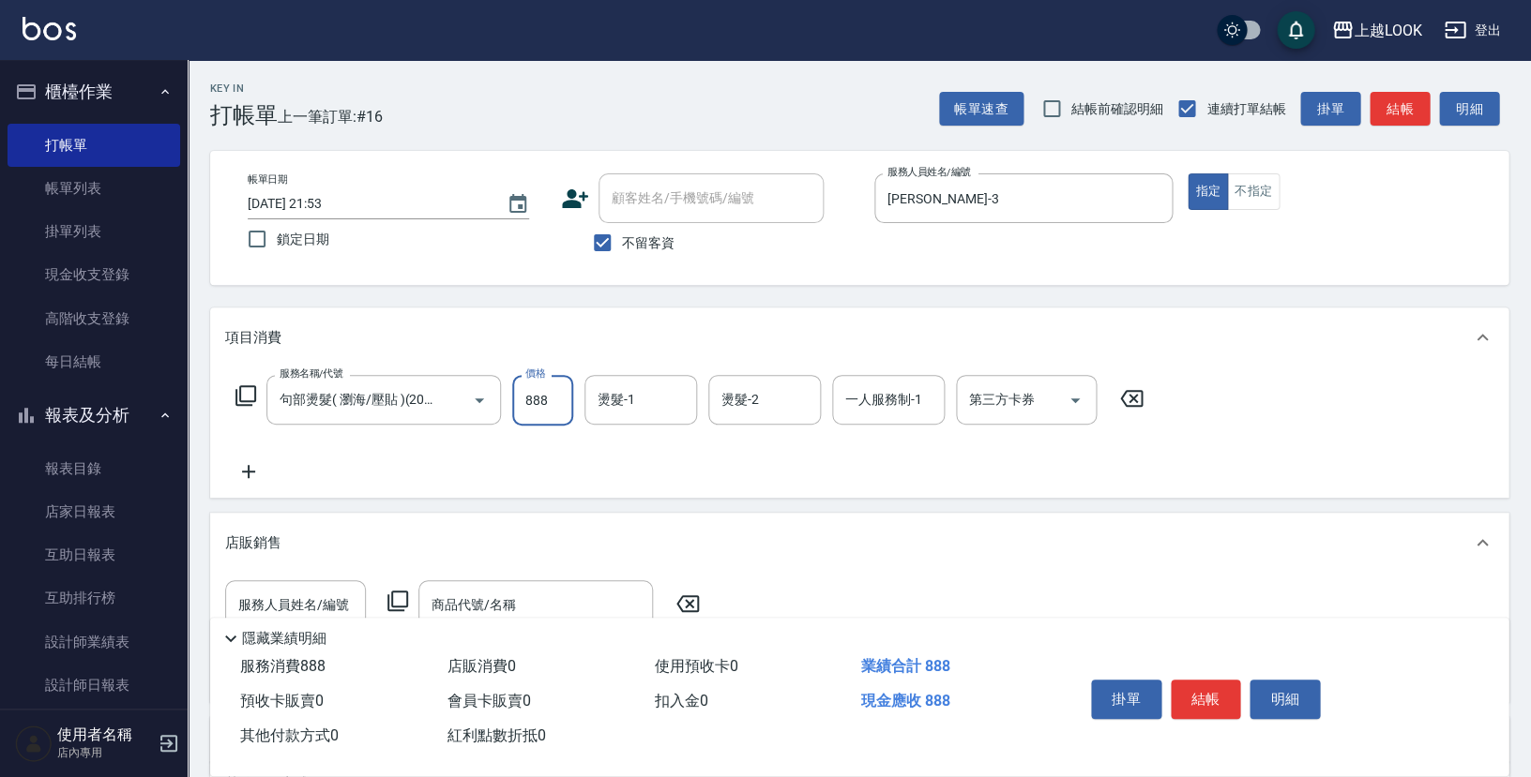
click at [554, 400] on input "888" at bounding box center [542, 400] width 61 height 51
type input "800"
click at [250, 465] on icon at bounding box center [248, 471] width 47 height 23
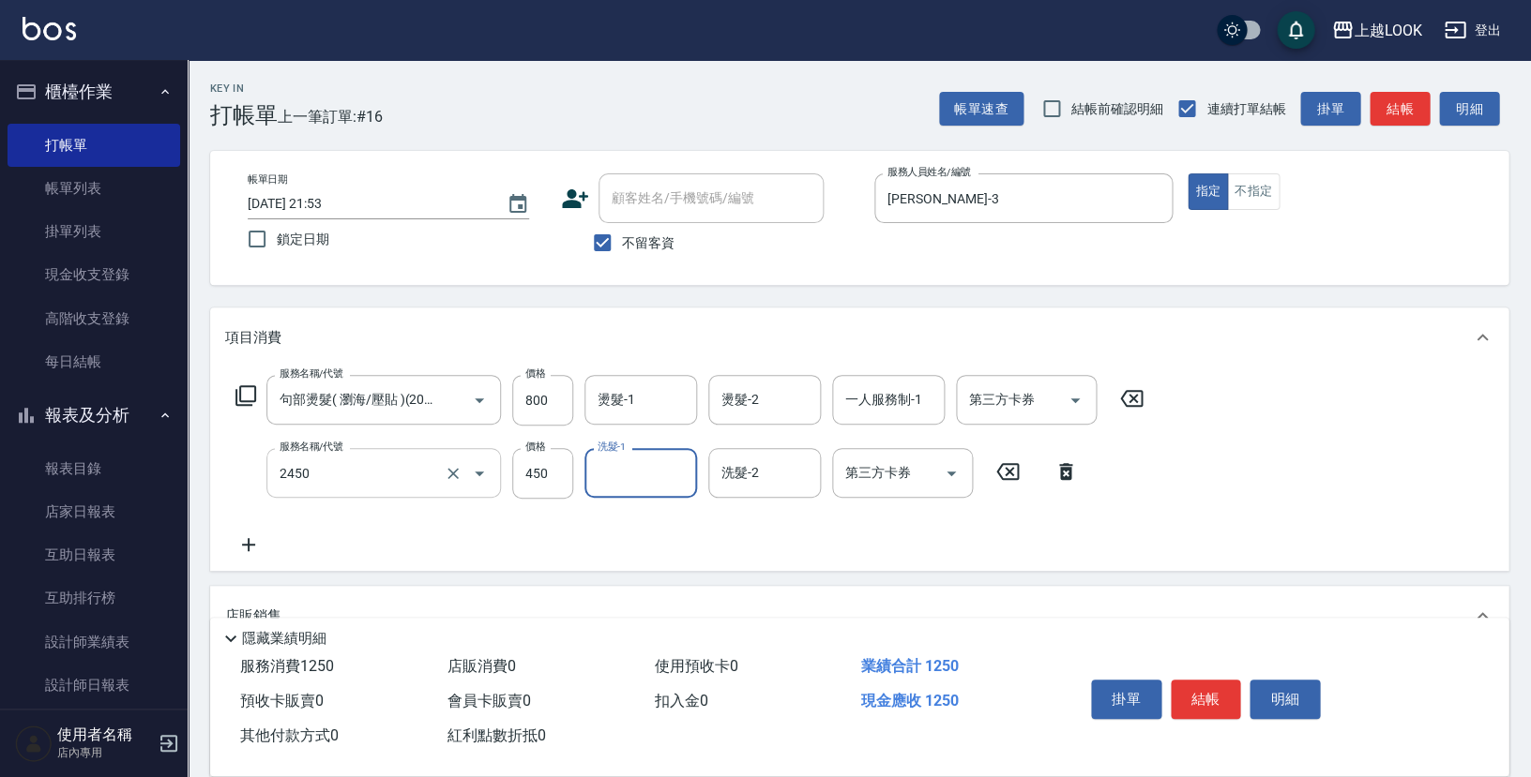
type input "C剪髮套餐(2450)"
click at [1197, 696] on button "結帳" at bounding box center [1205, 699] width 70 height 39
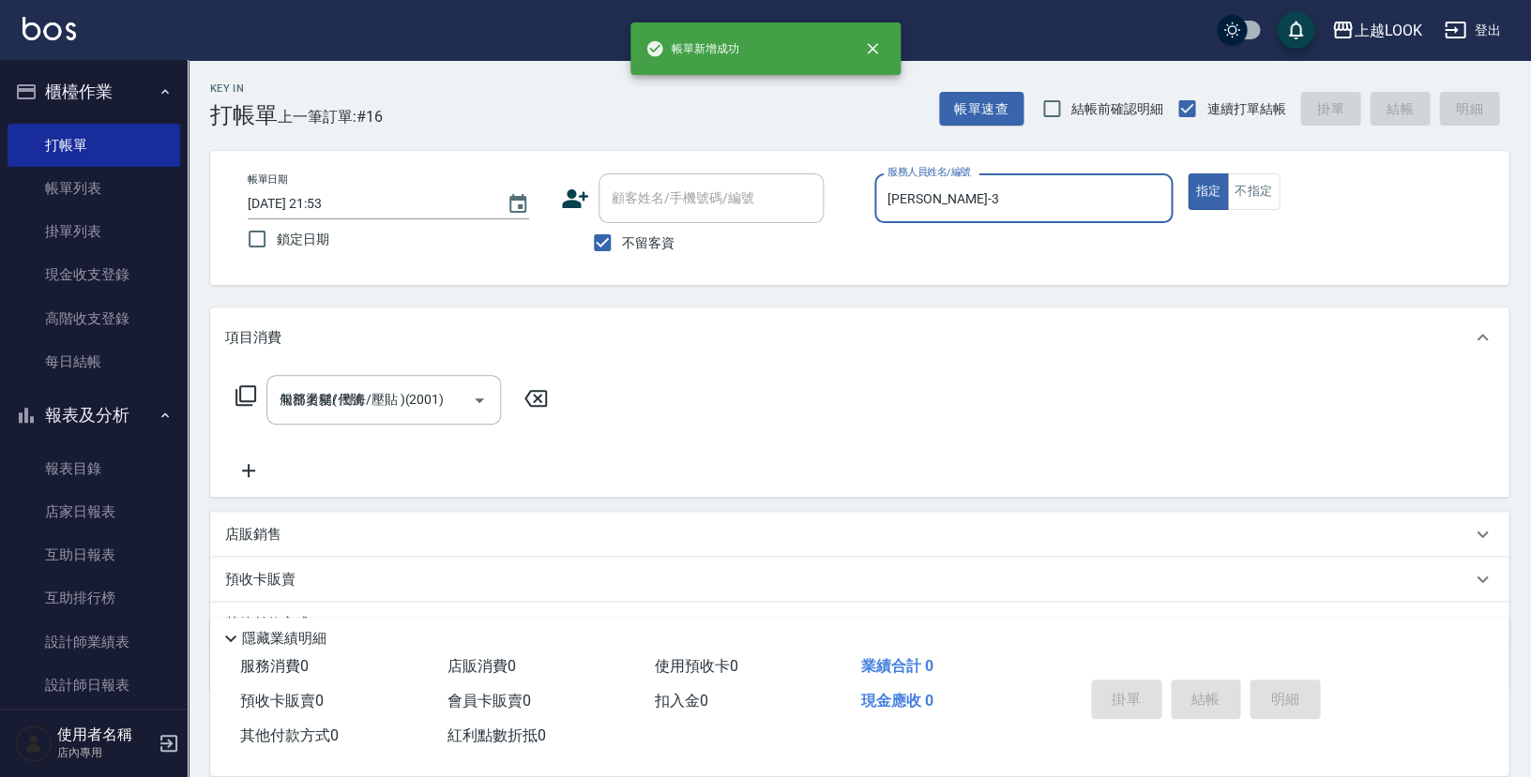
type input "[DATE] 21:57"
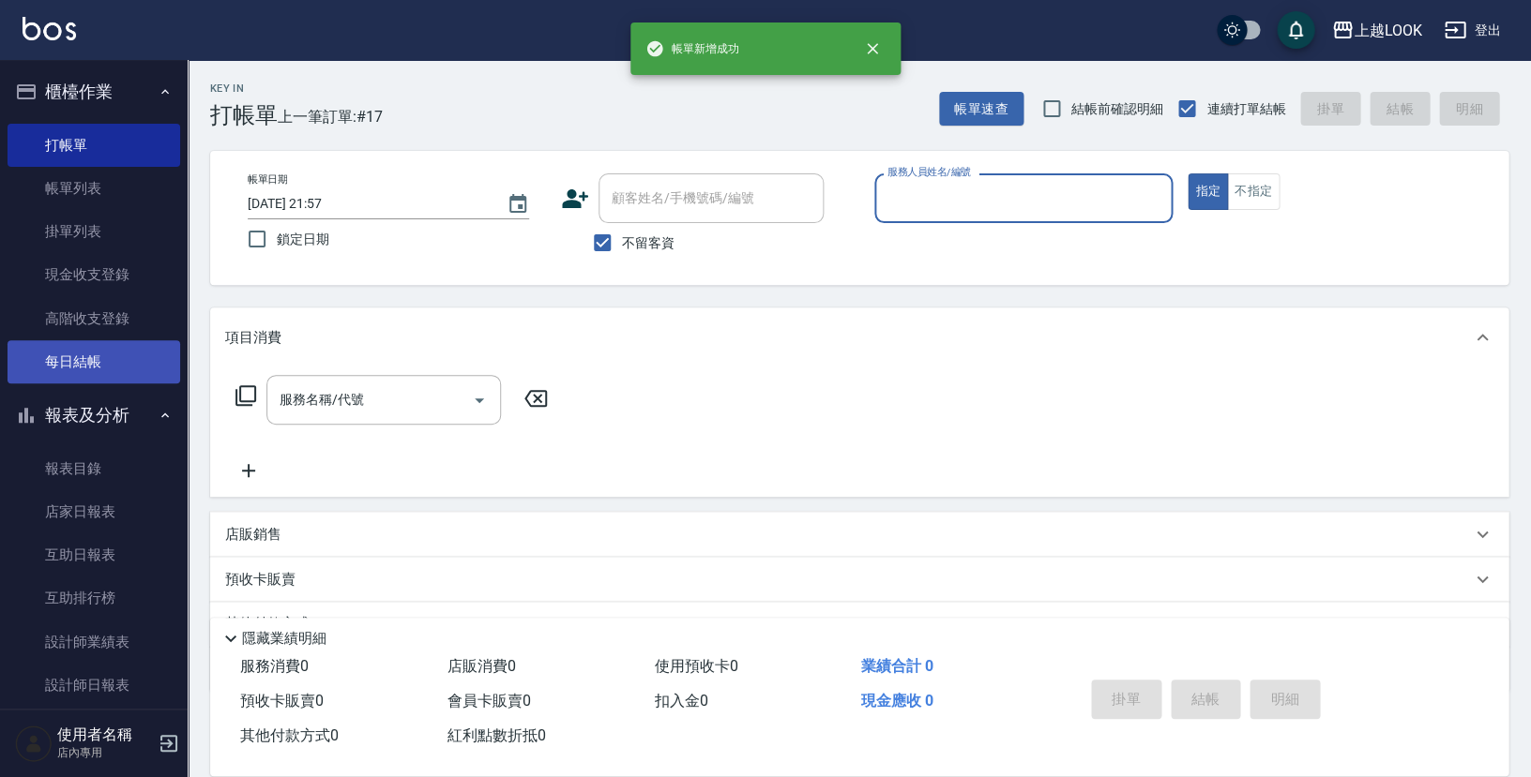
click at [93, 356] on link "每日結帳" at bounding box center [94, 361] width 173 height 43
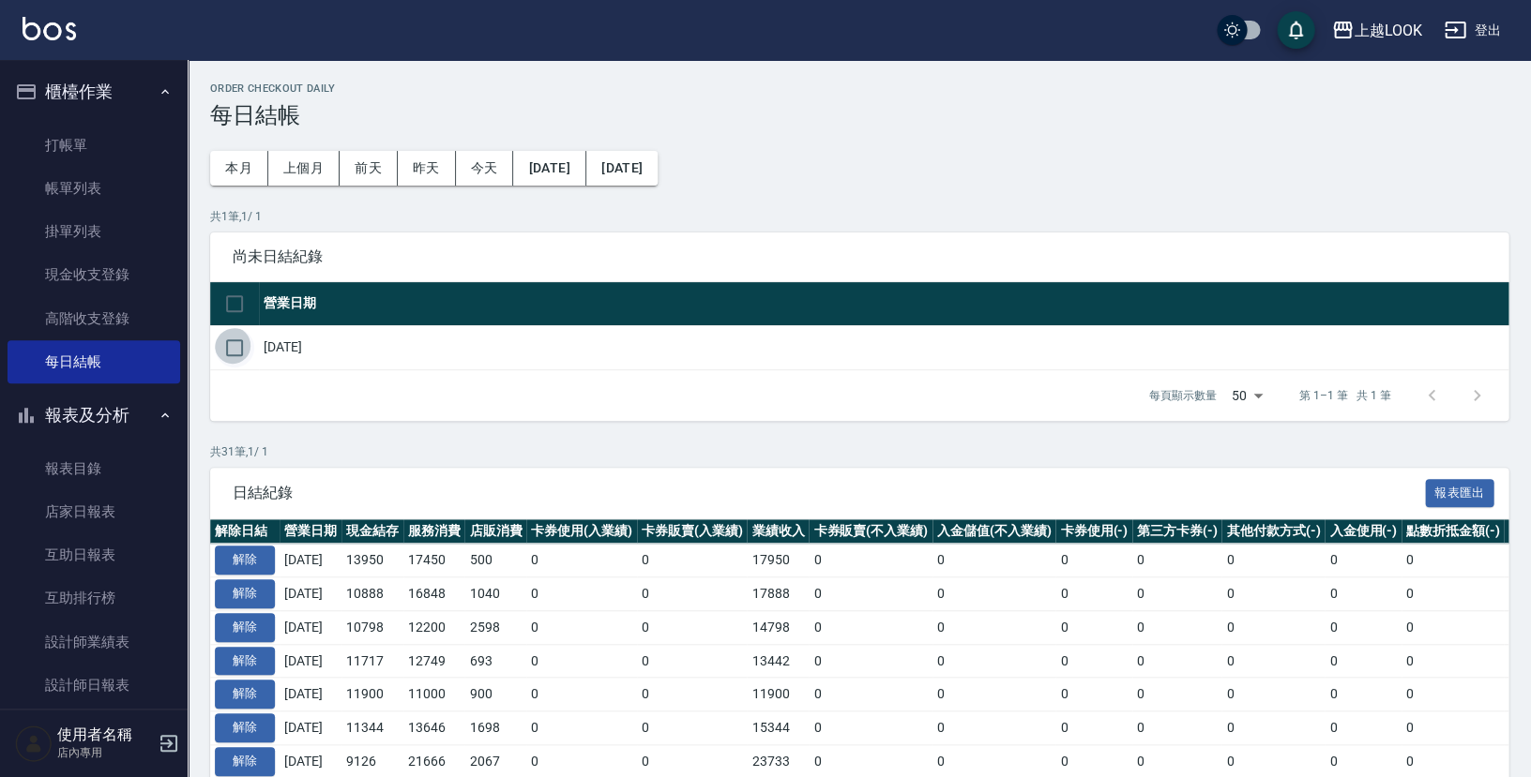
click at [240, 341] on input "checkbox" at bounding box center [234, 347] width 39 height 39
checkbox input "true"
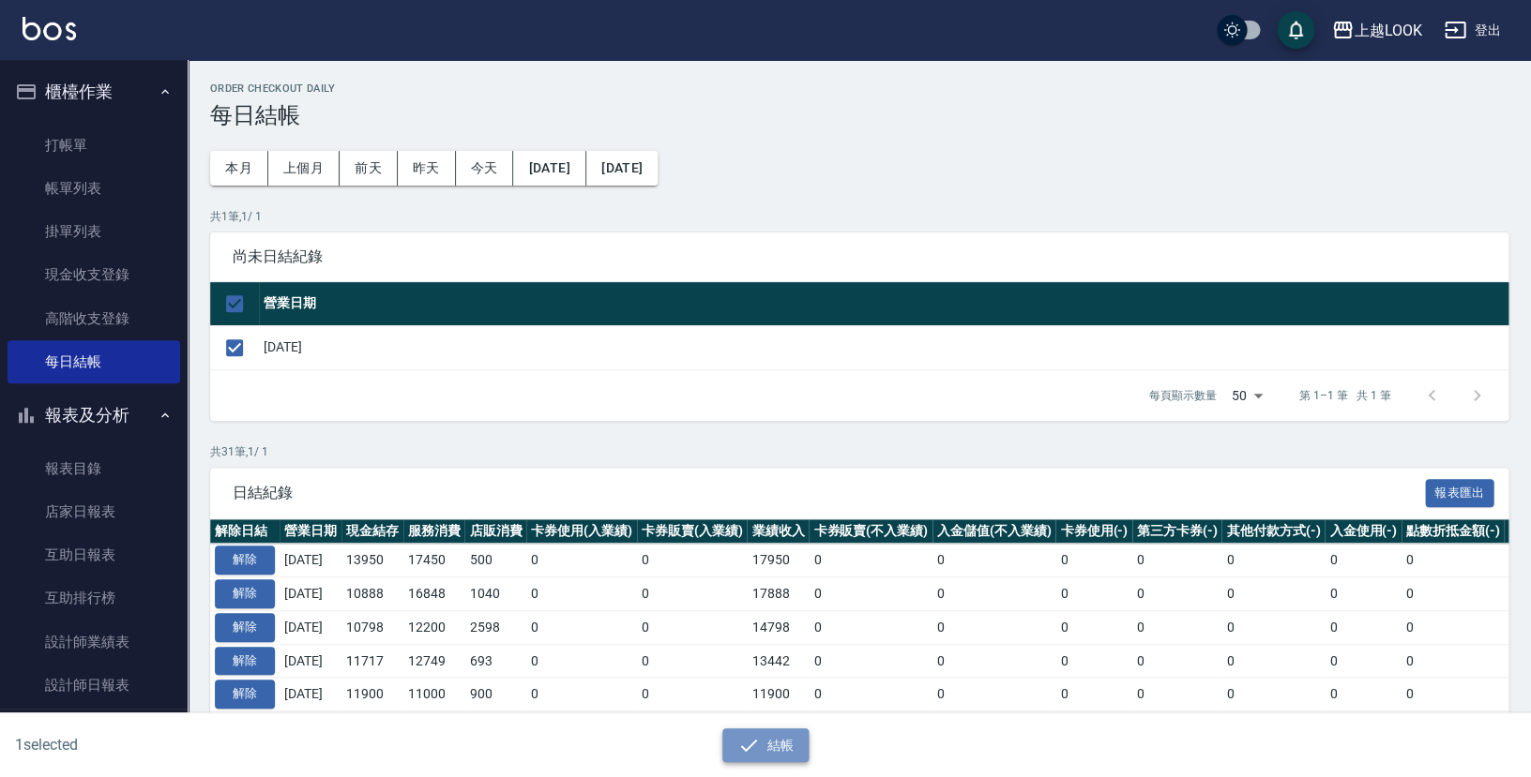
click at [775, 743] on button "結帳" at bounding box center [765, 746] width 87 height 35
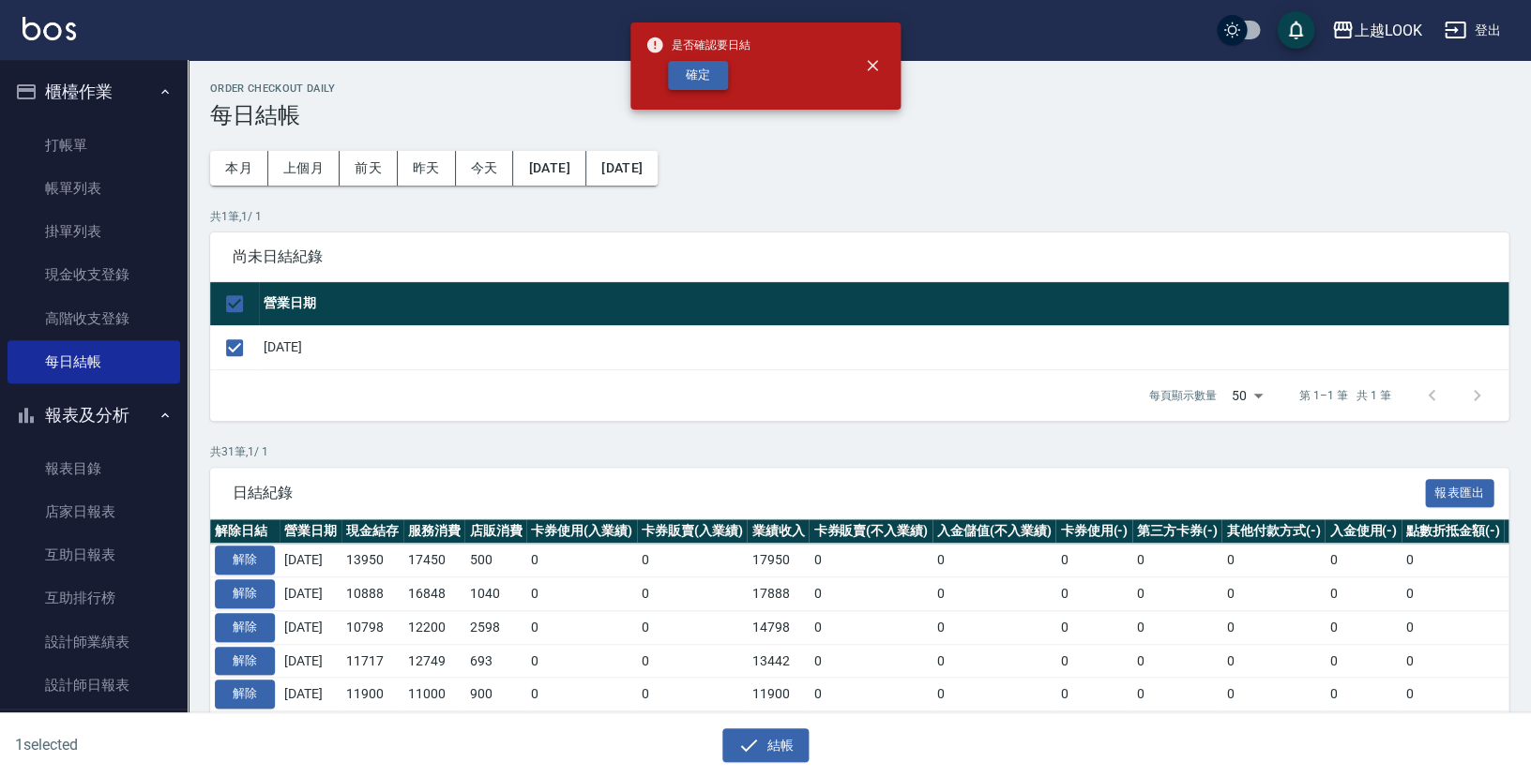
click at [716, 80] on button "確定" at bounding box center [698, 75] width 60 height 29
checkbox input "false"
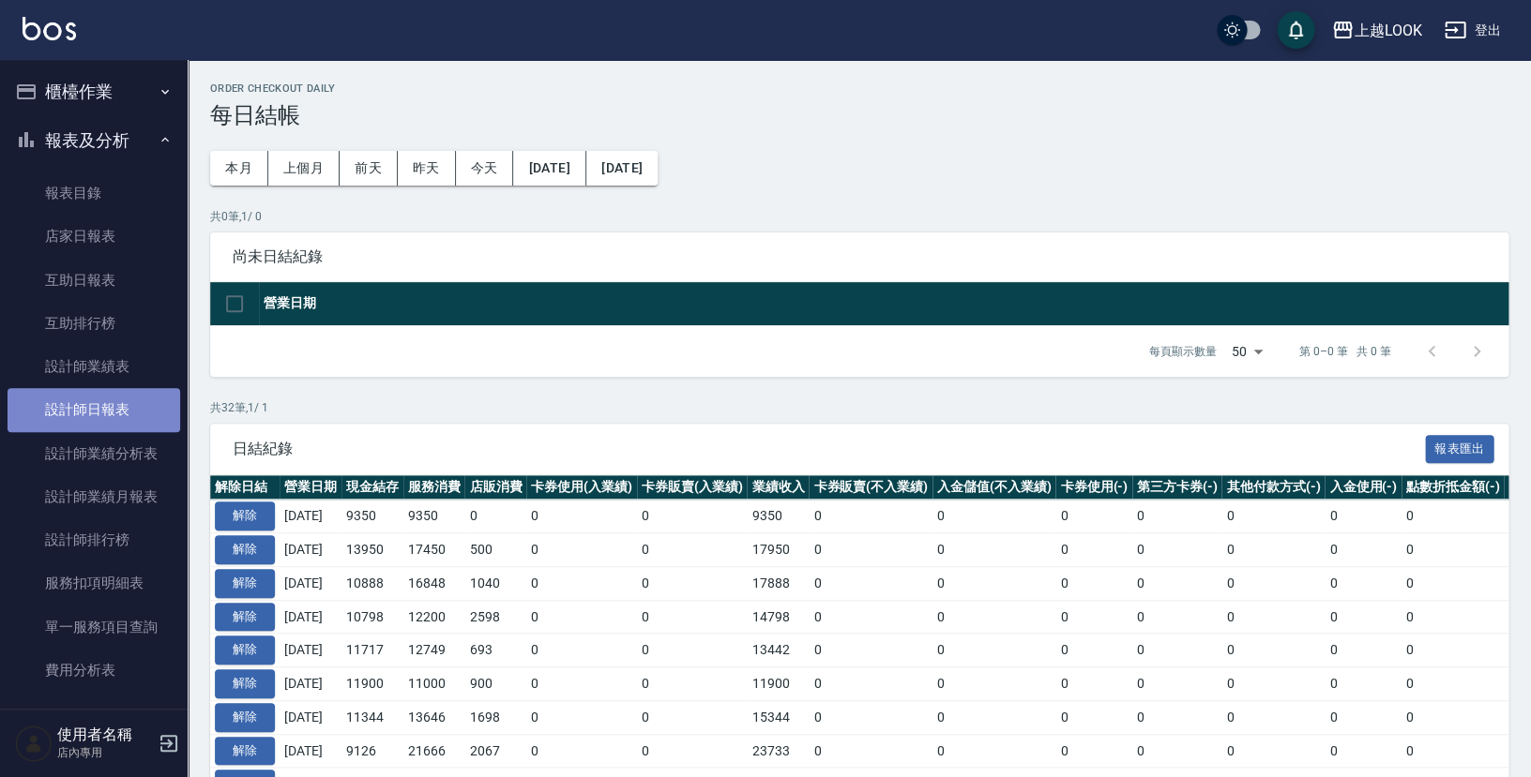
click at [127, 405] on link "設計師日報表" at bounding box center [94, 409] width 173 height 43
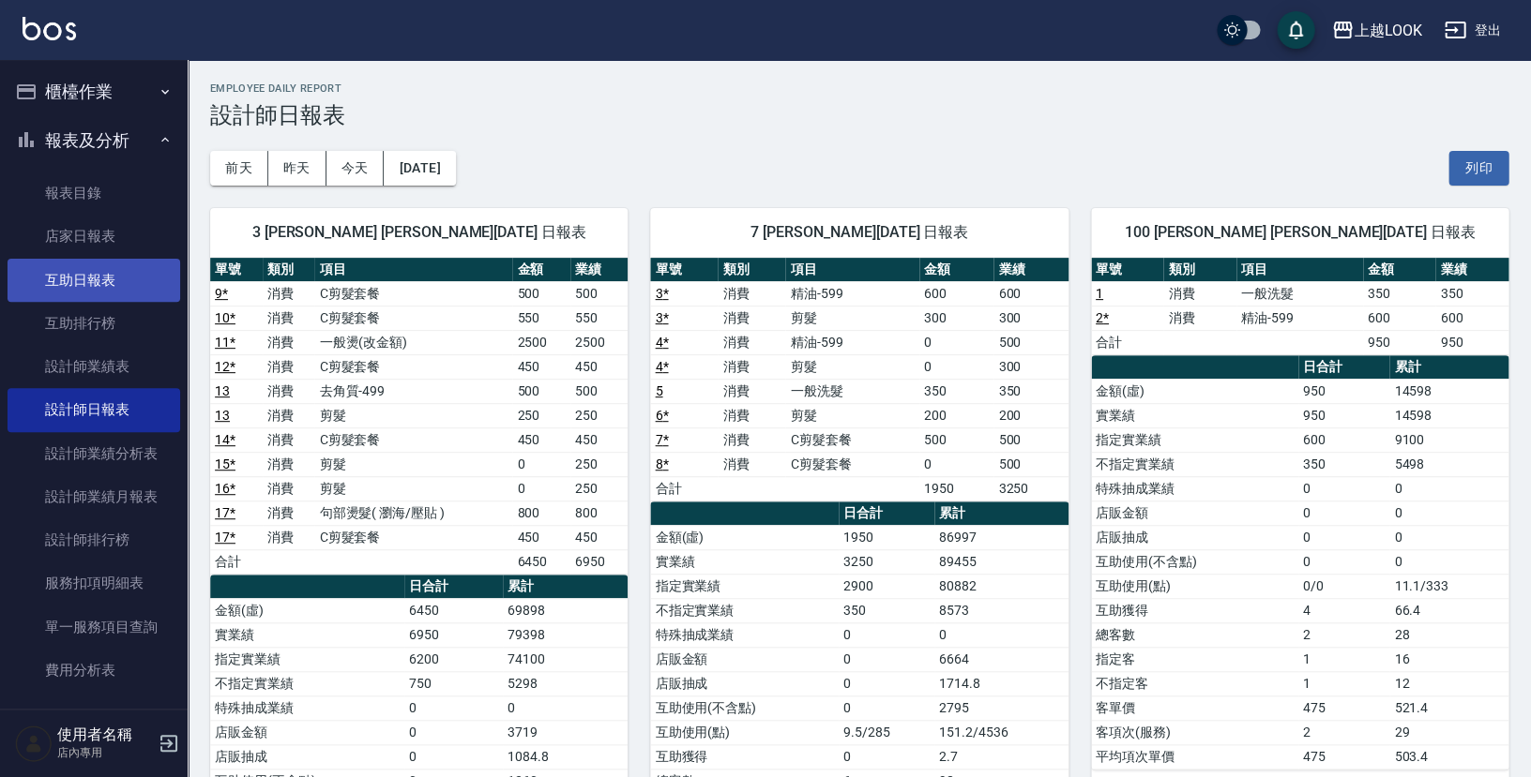
click at [100, 279] on link "互助日報表" at bounding box center [94, 280] width 173 height 43
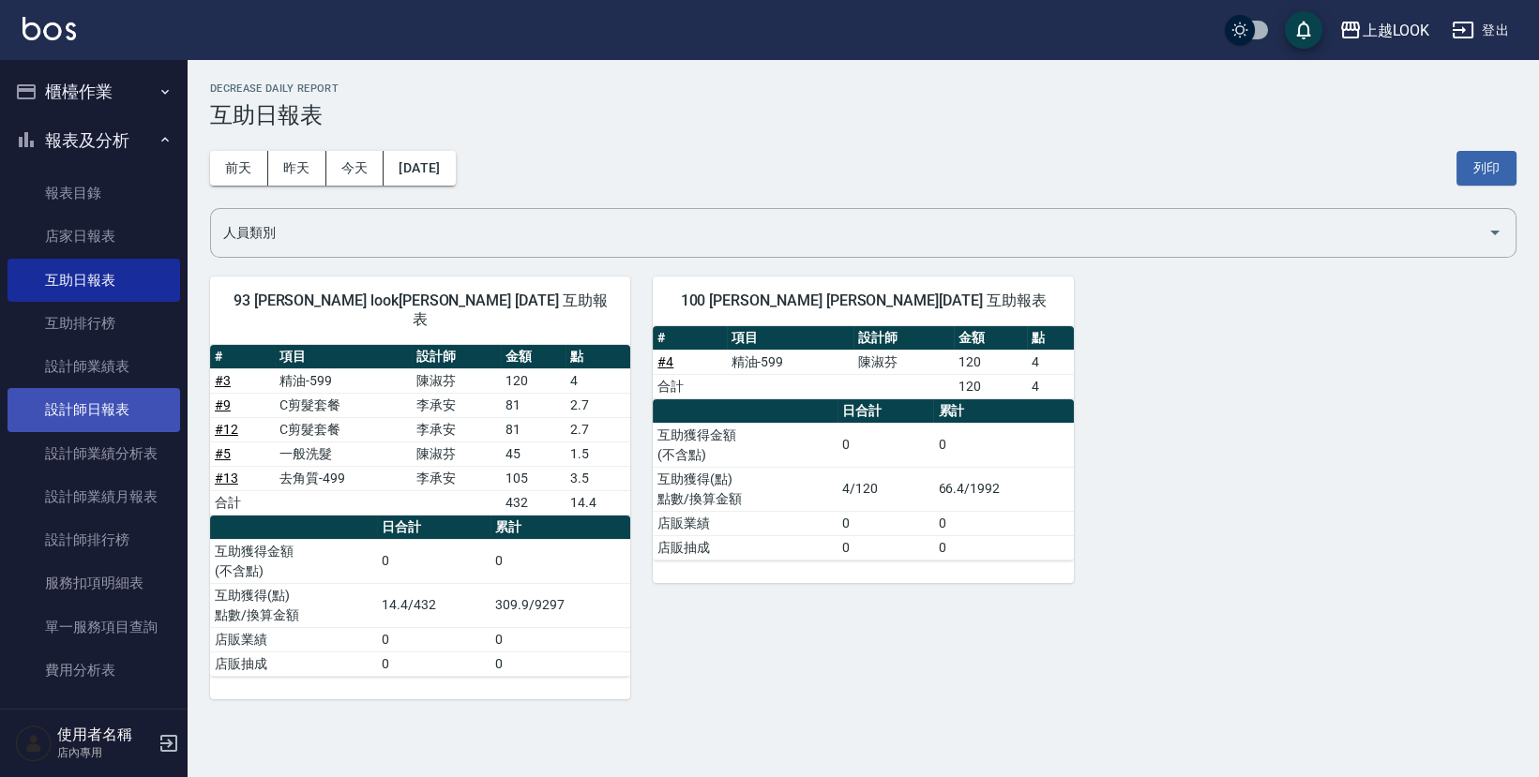
click at [122, 401] on link "設計師日報表" at bounding box center [94, 409] width 173 height 43
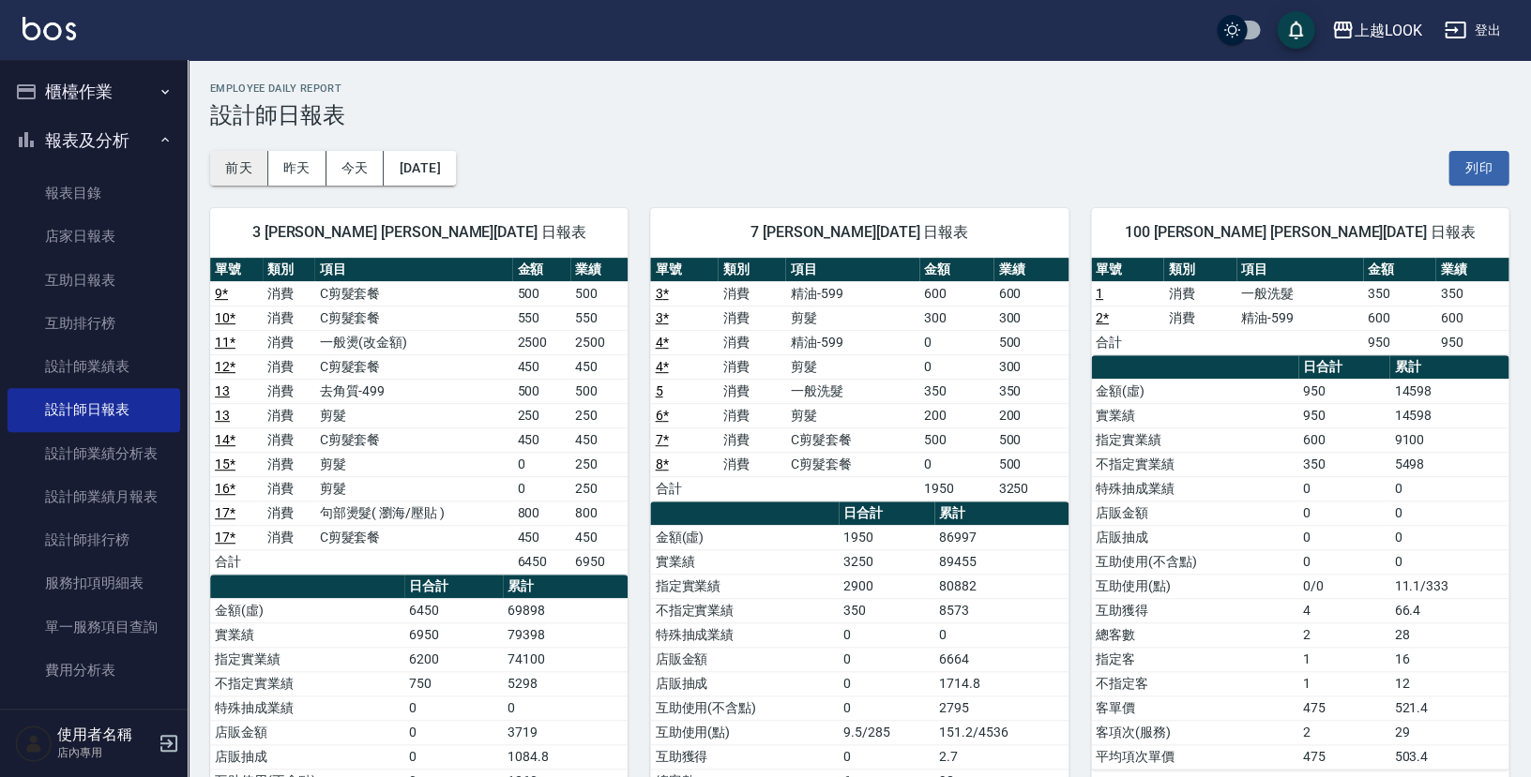
click at [262, 167] on button "前天" at bounding box center [239, 168] width 58 height 35
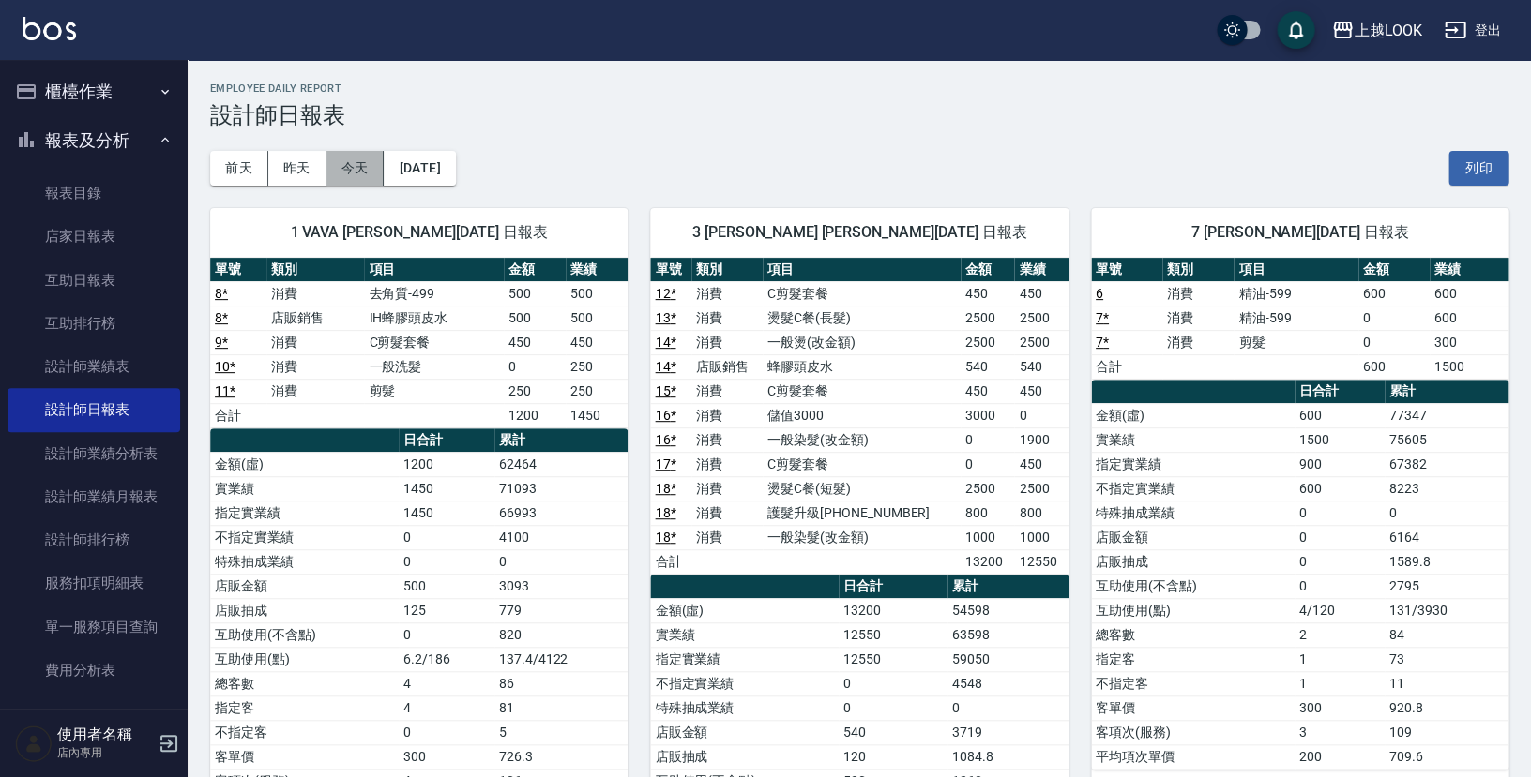
click at [351, 169] on button "今天" at bounding box center [355, 168] width 58 height 35
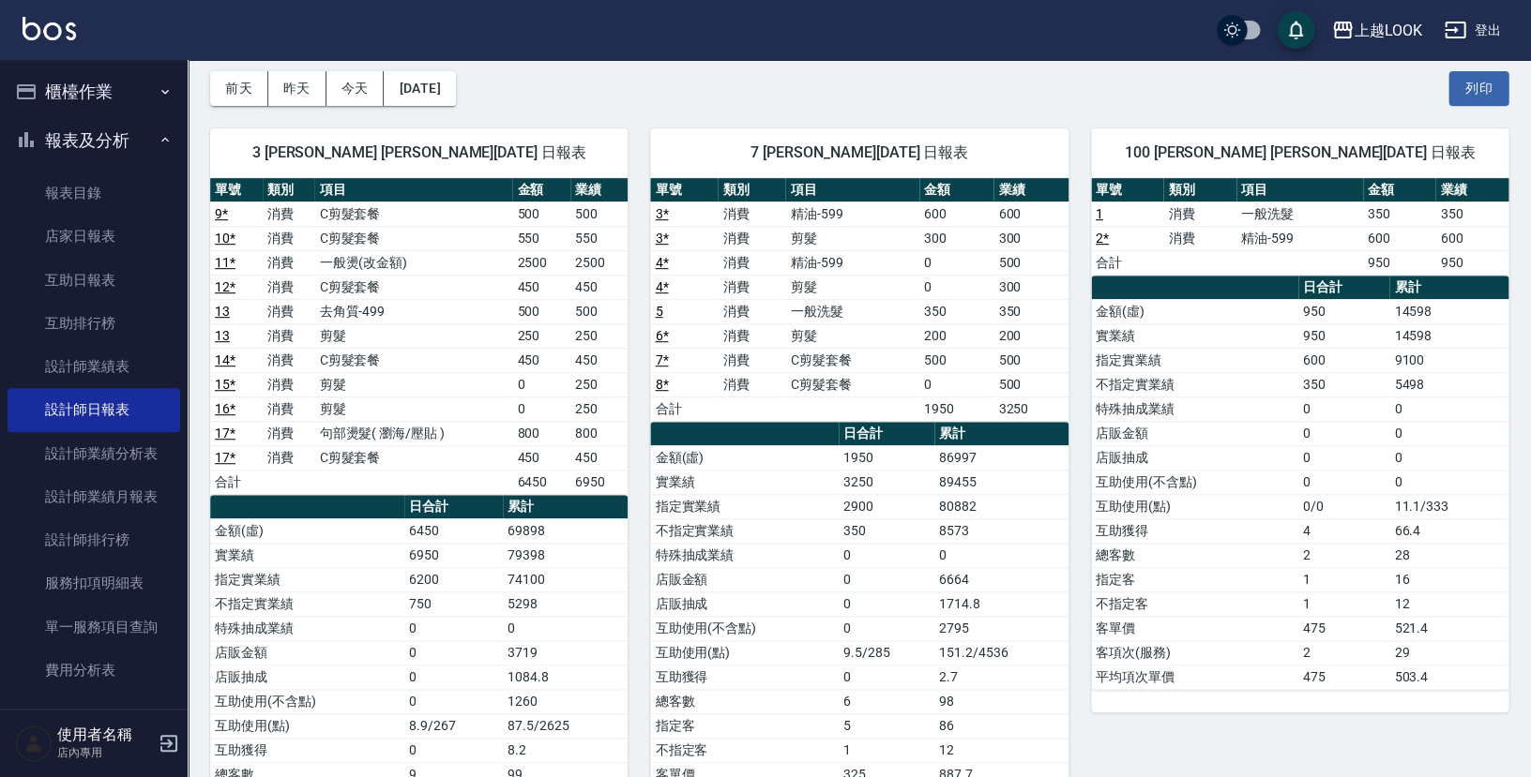
scroll to position [76, 0]
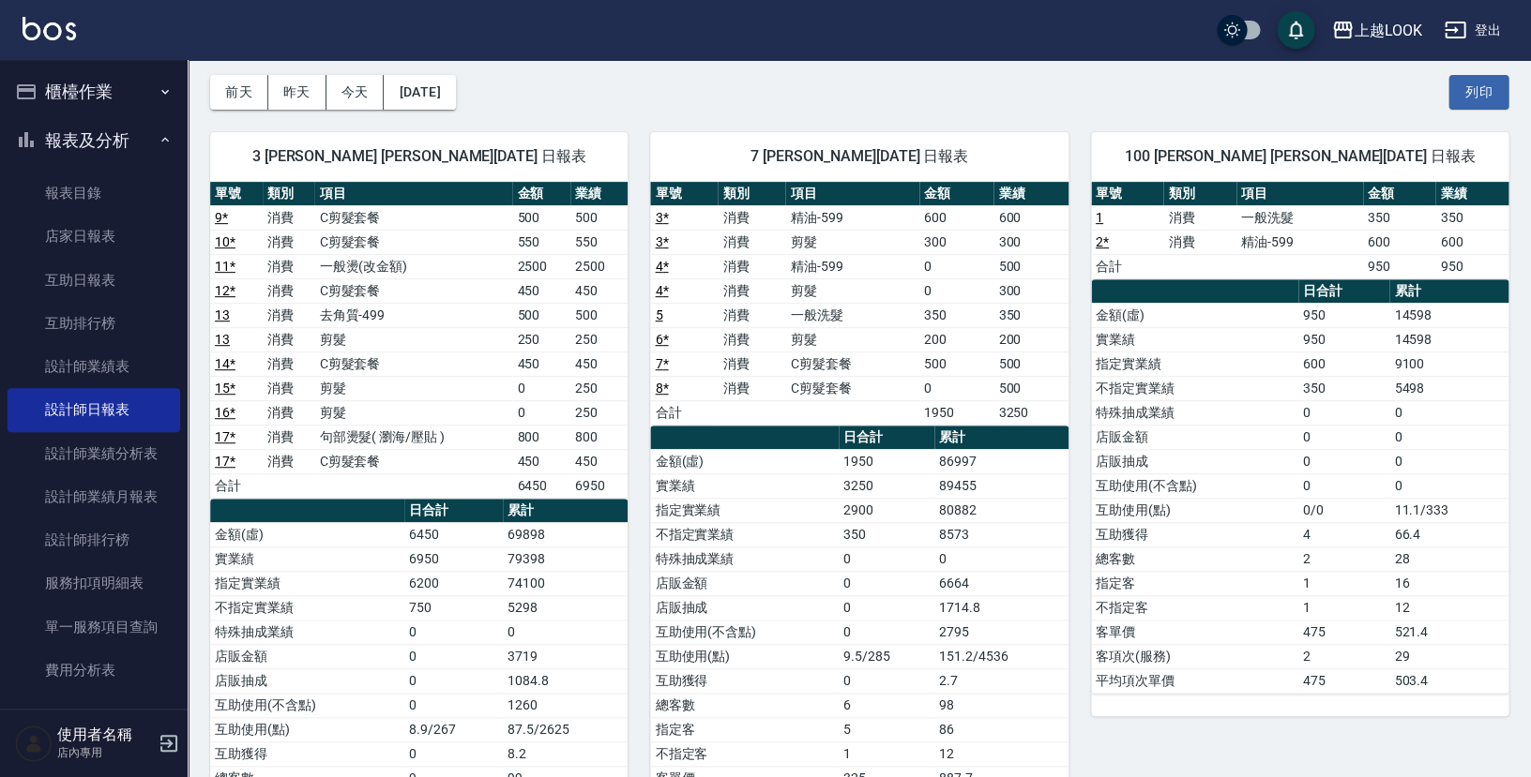
click at [77, 99] on button "櫃檯作業" at bounding box center [94, 92] width 173 height 49
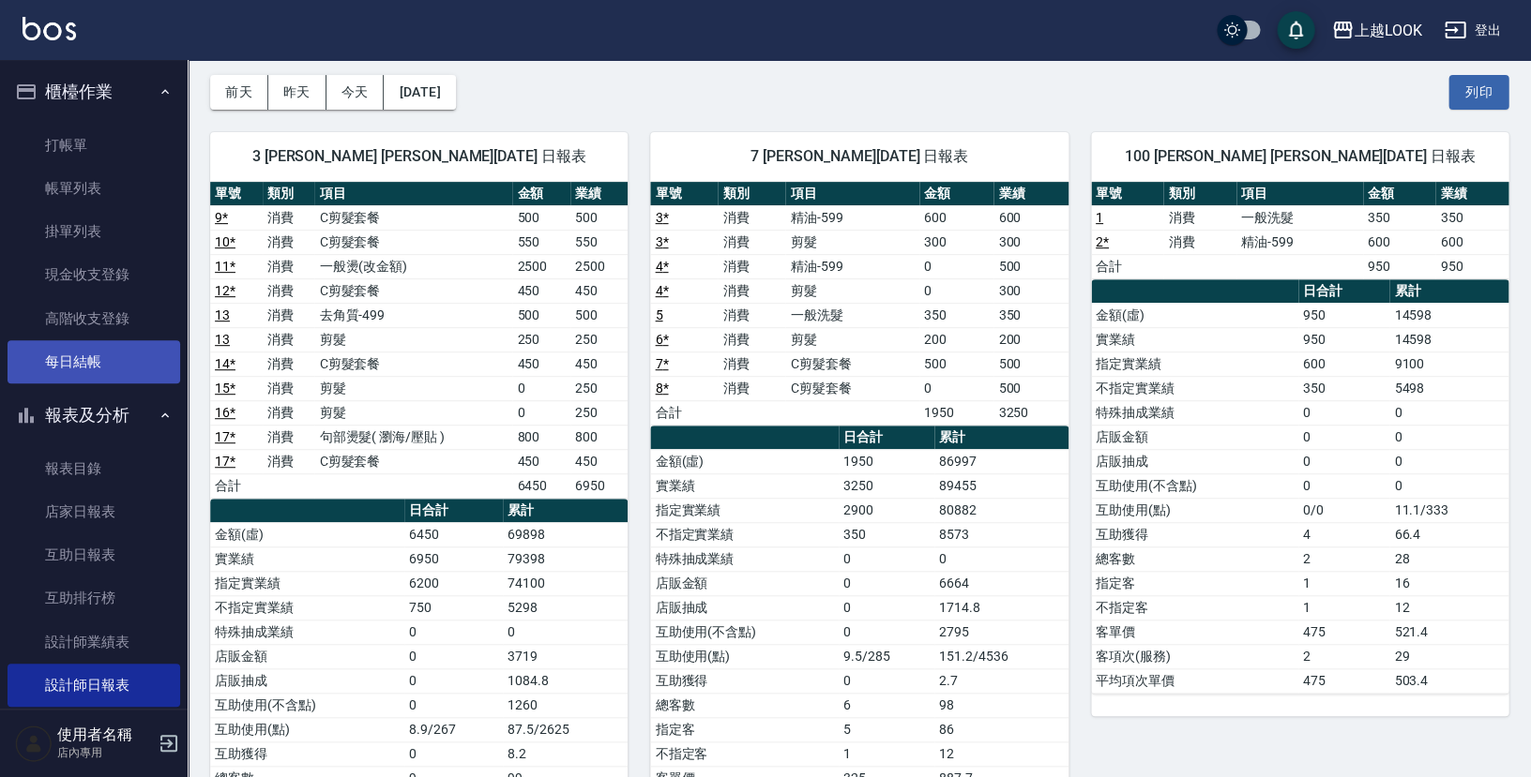
click at [135, 349] on link "每日結帳" at bounding box center [94, 361] width 173 height 43
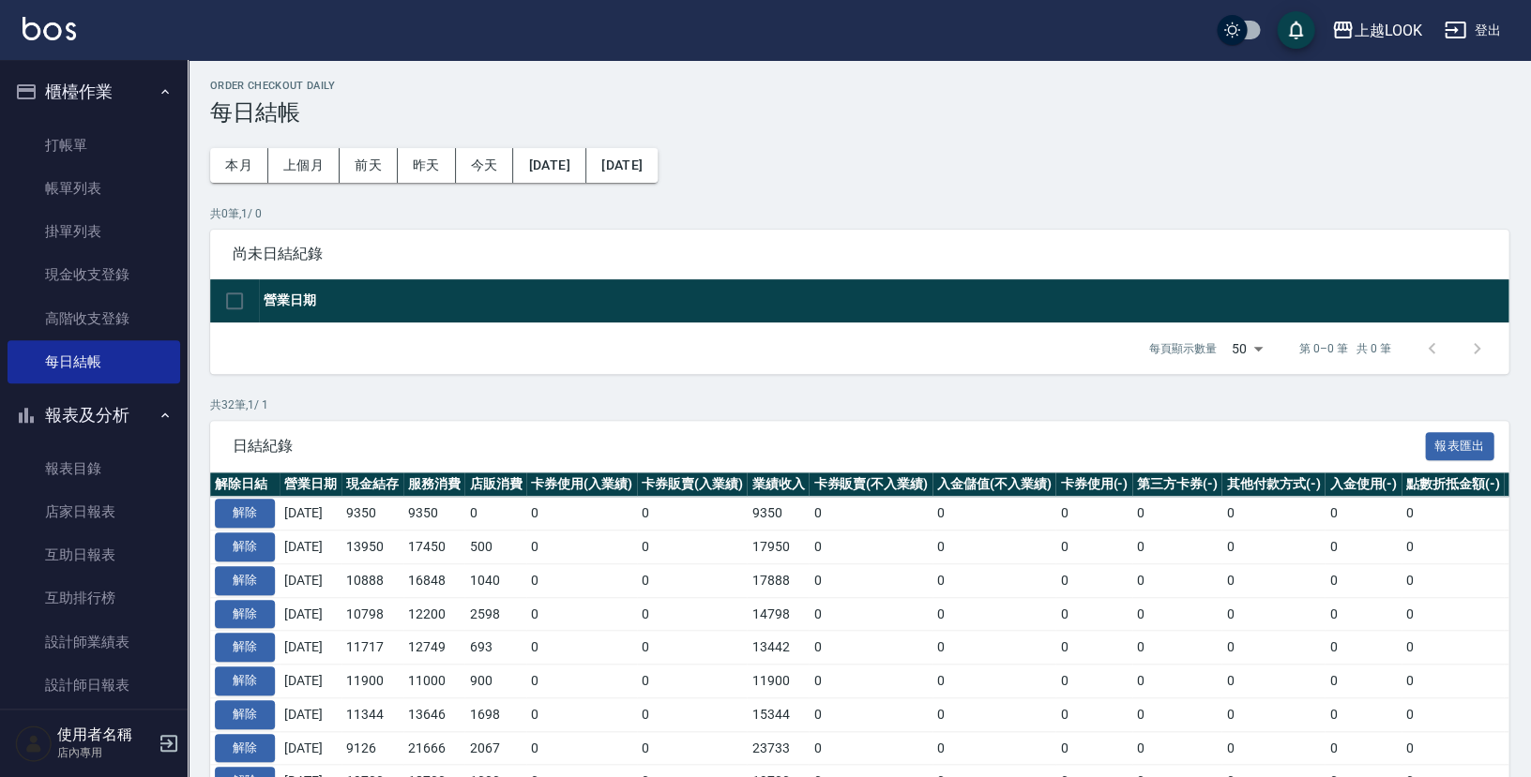
scroll to position [6, 0]
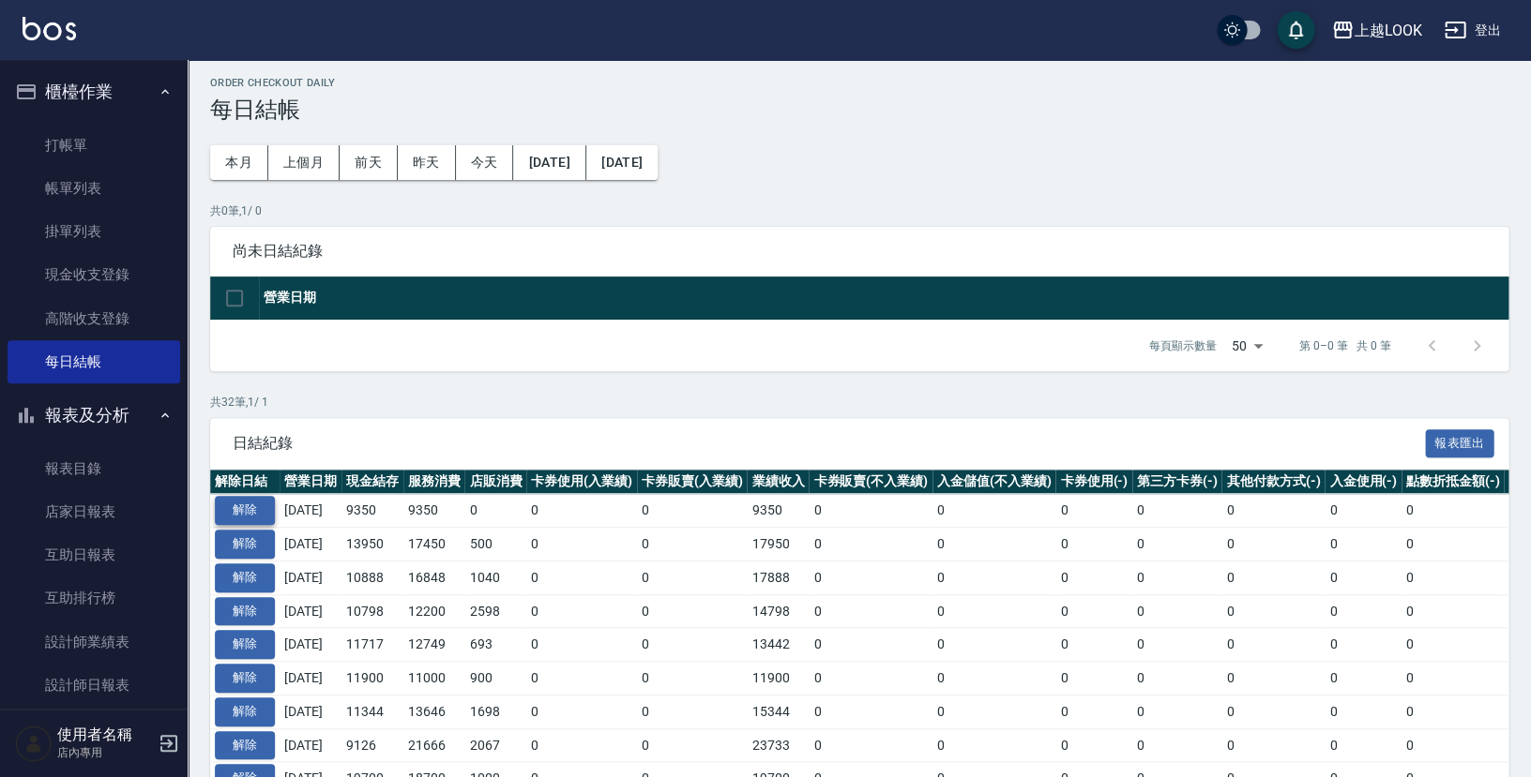
click at [246, 507] on button "解除" at bounding box center [245, 510] width 60 height 29
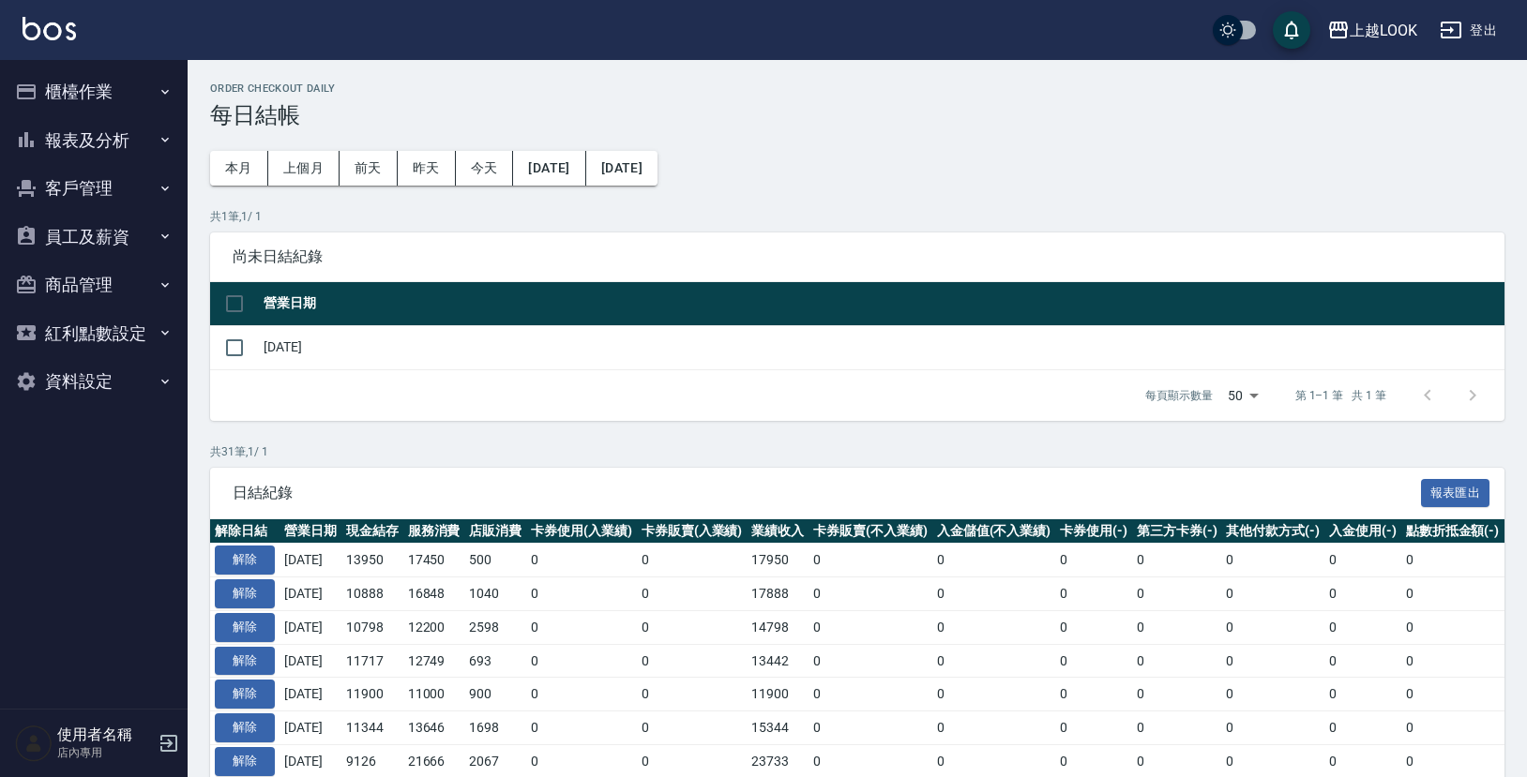
scroll to position [7, 0]
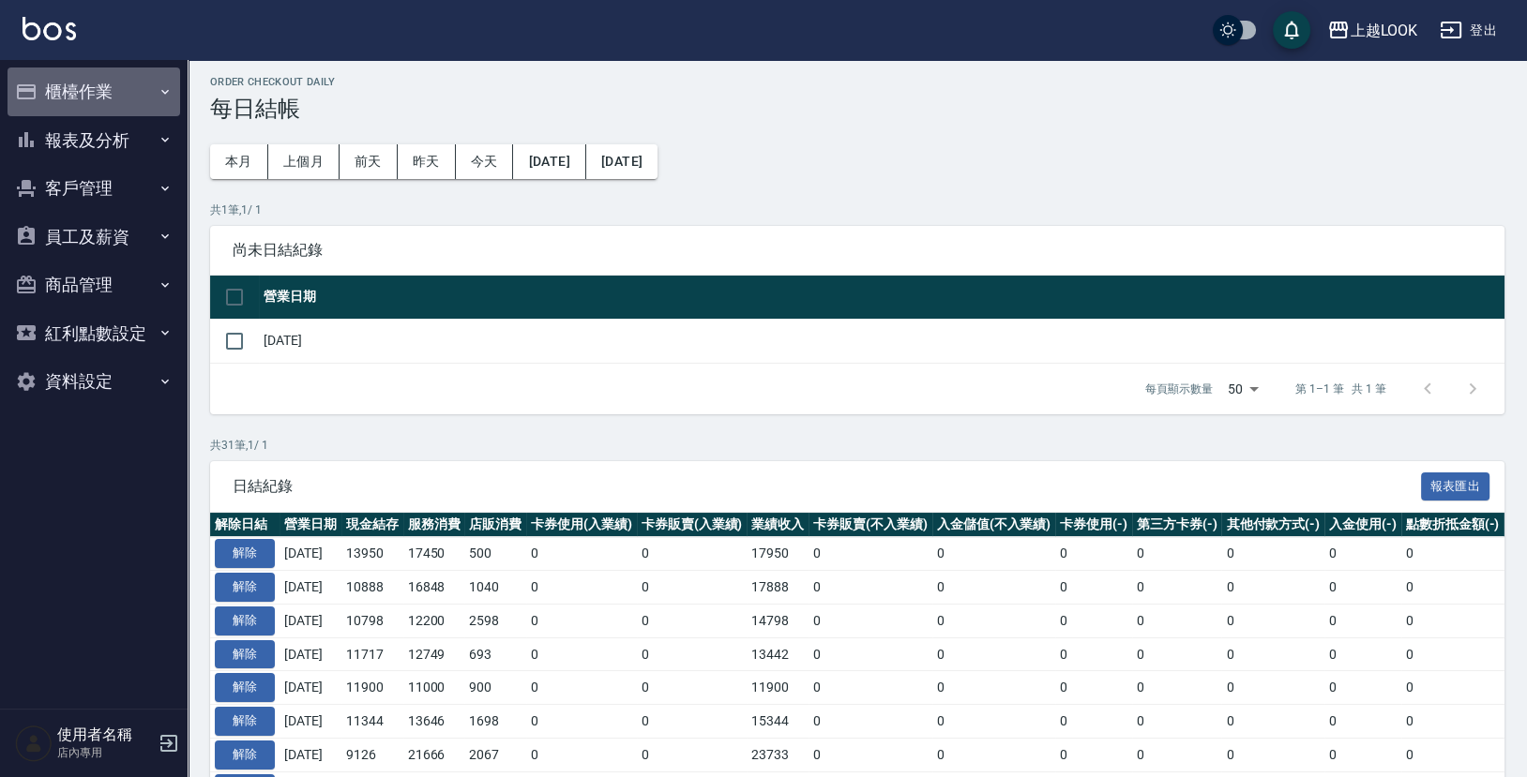
click at [75, 93] on button "櫃檯作業" at bounding box center [94, 92] width 173 height 49
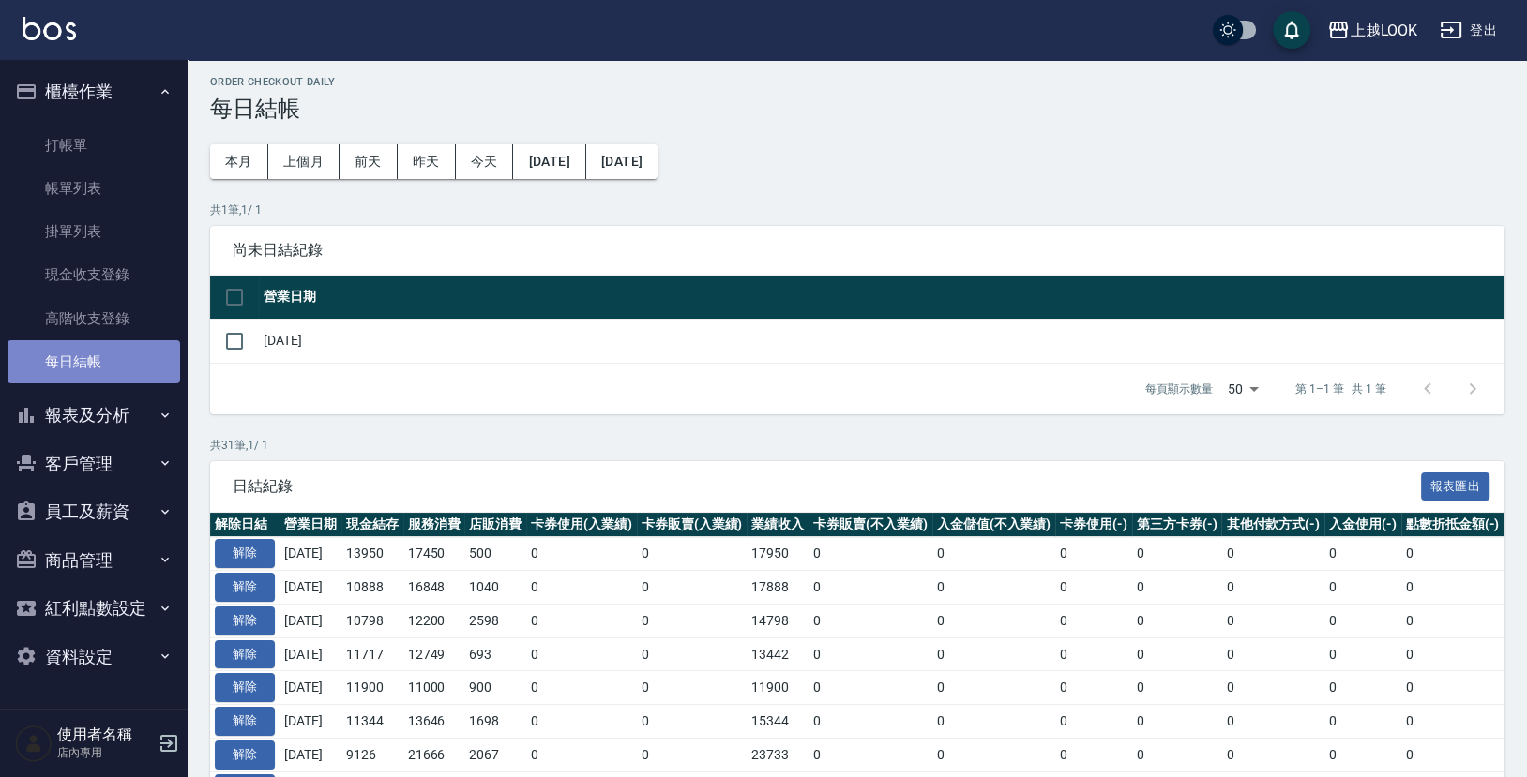
click at [127, 350] on link "每日結帳" at bounding box center [94, 361] width 173 height 43
click at [237, 325] on input "checkbox" at bounding box center [234, 341] width 39 height 39
checkbox input "true"
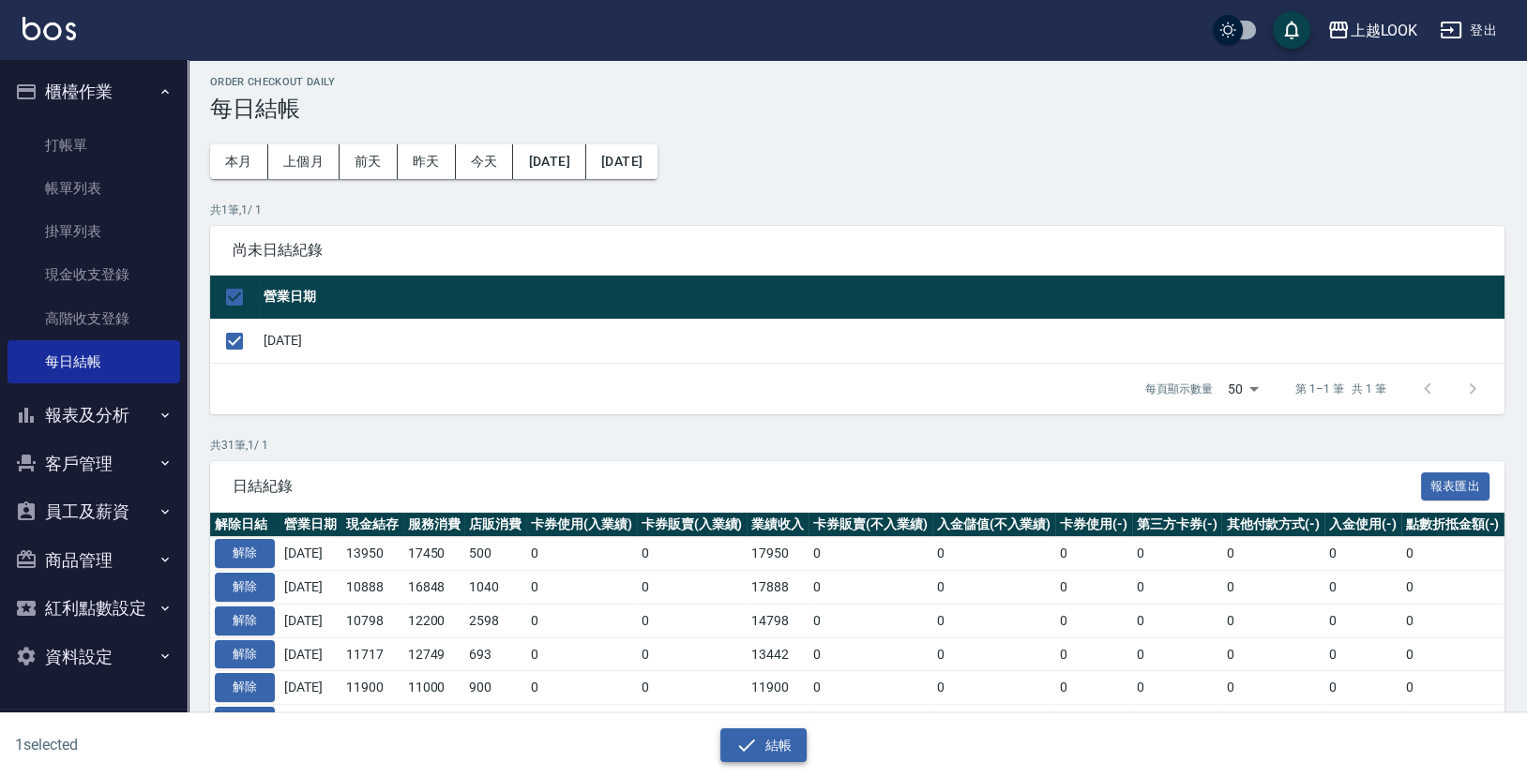
click at [783, 747] on button "結帳" at bounding box center [763, 746] width 87 height 35
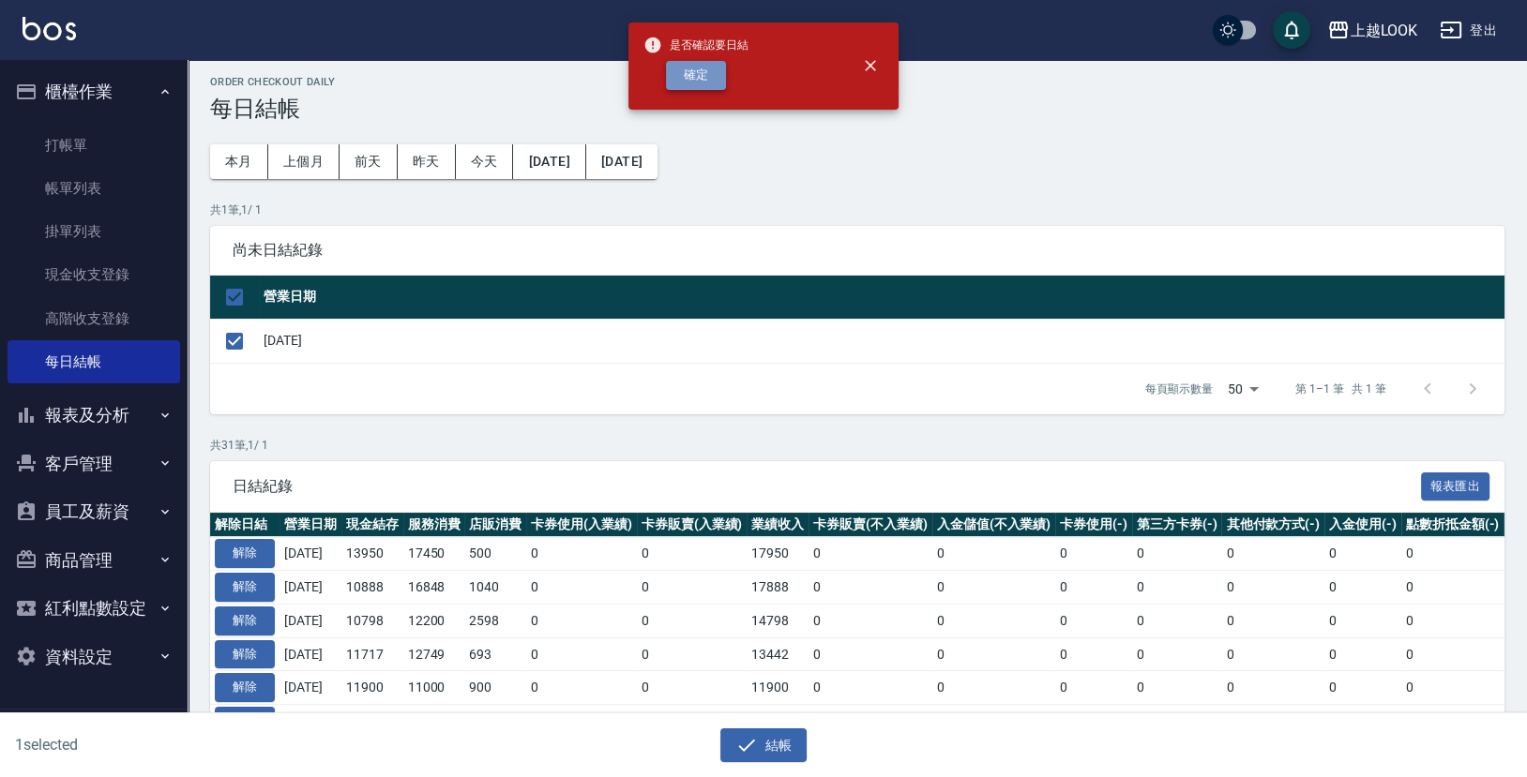
click at [709, 79] on button "確定" at bounding box center [696, 75] width 60 height 29
checkbox input "false"
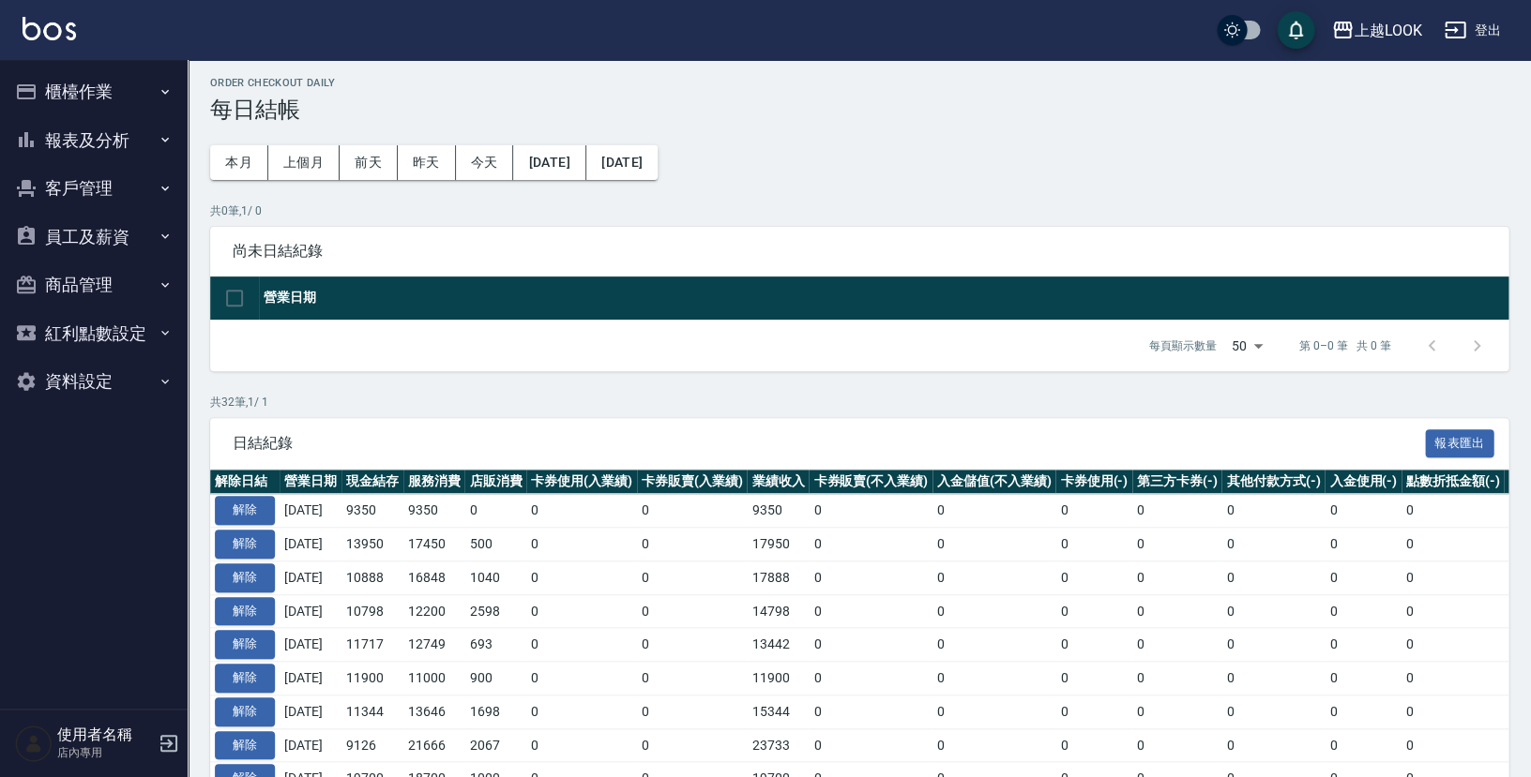
scroll to position [7, 0]
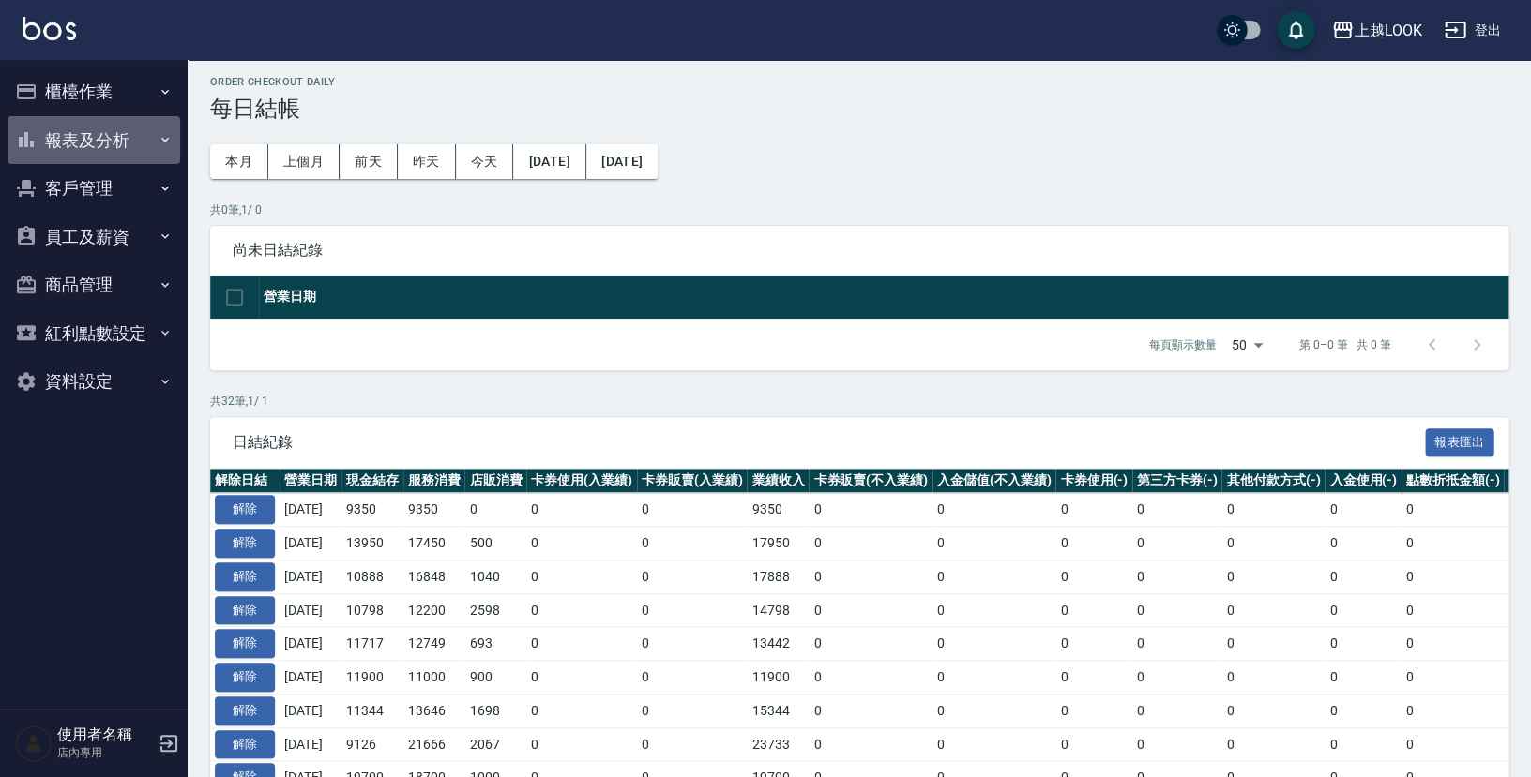
click at [94, 129] on button "報表及分析" at bounding box center [94, 140] width 173 height 49
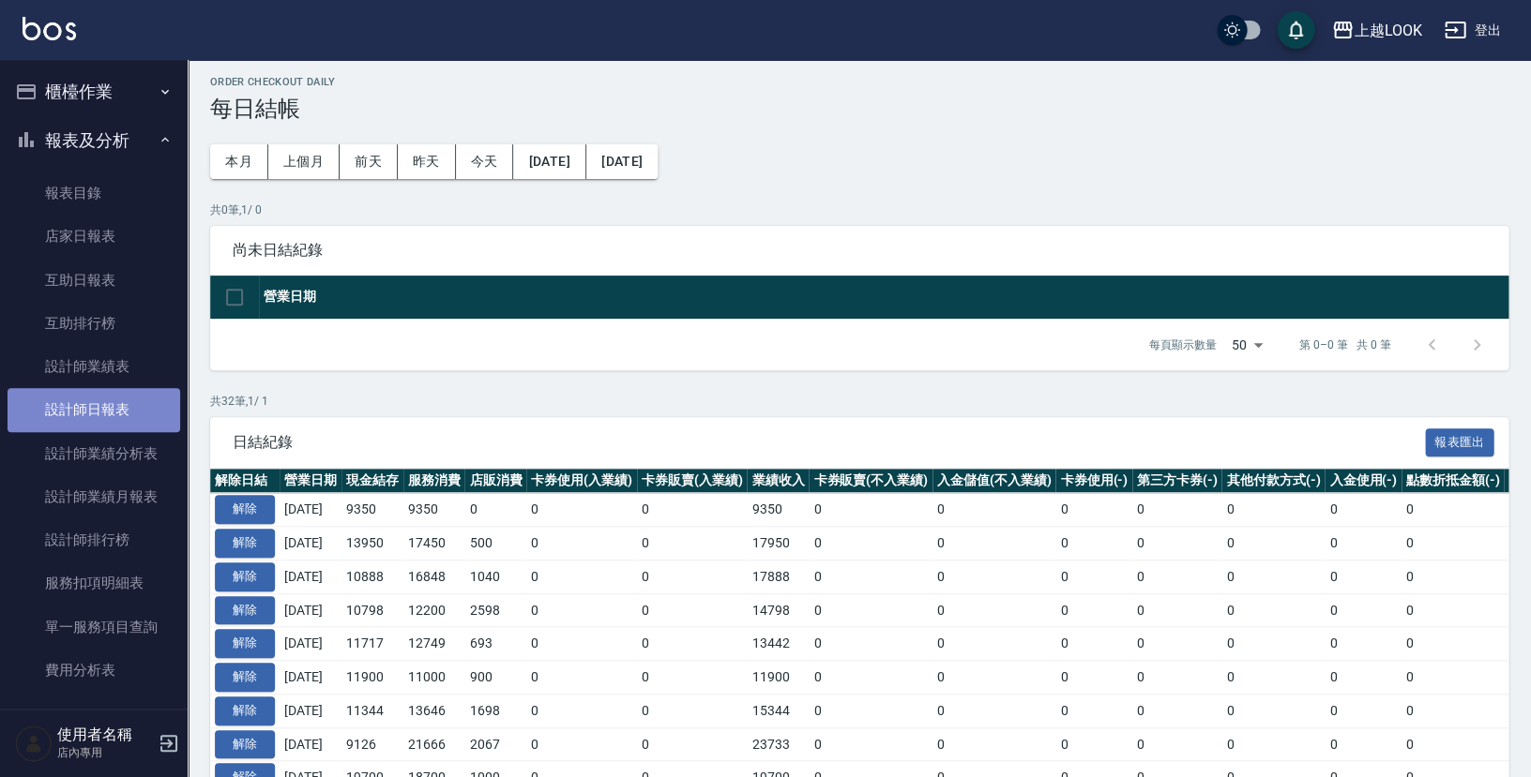
click at [105, 403] on link "設計師日報表" at bounding box center [94, 409] width 173 height 43
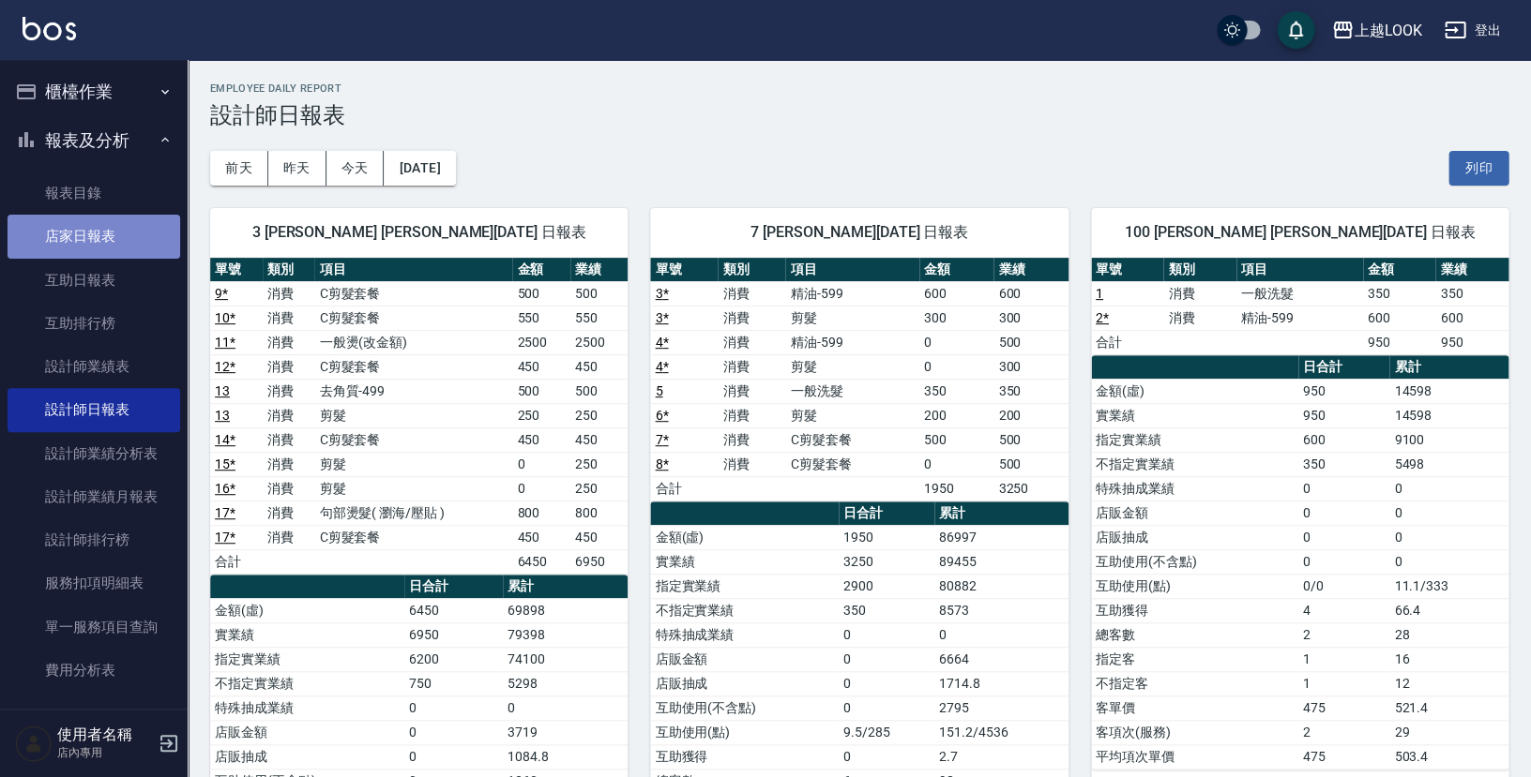
click at [99, 227] on link "店家日報表" at bounding box center [94, 236] width 173 height 43
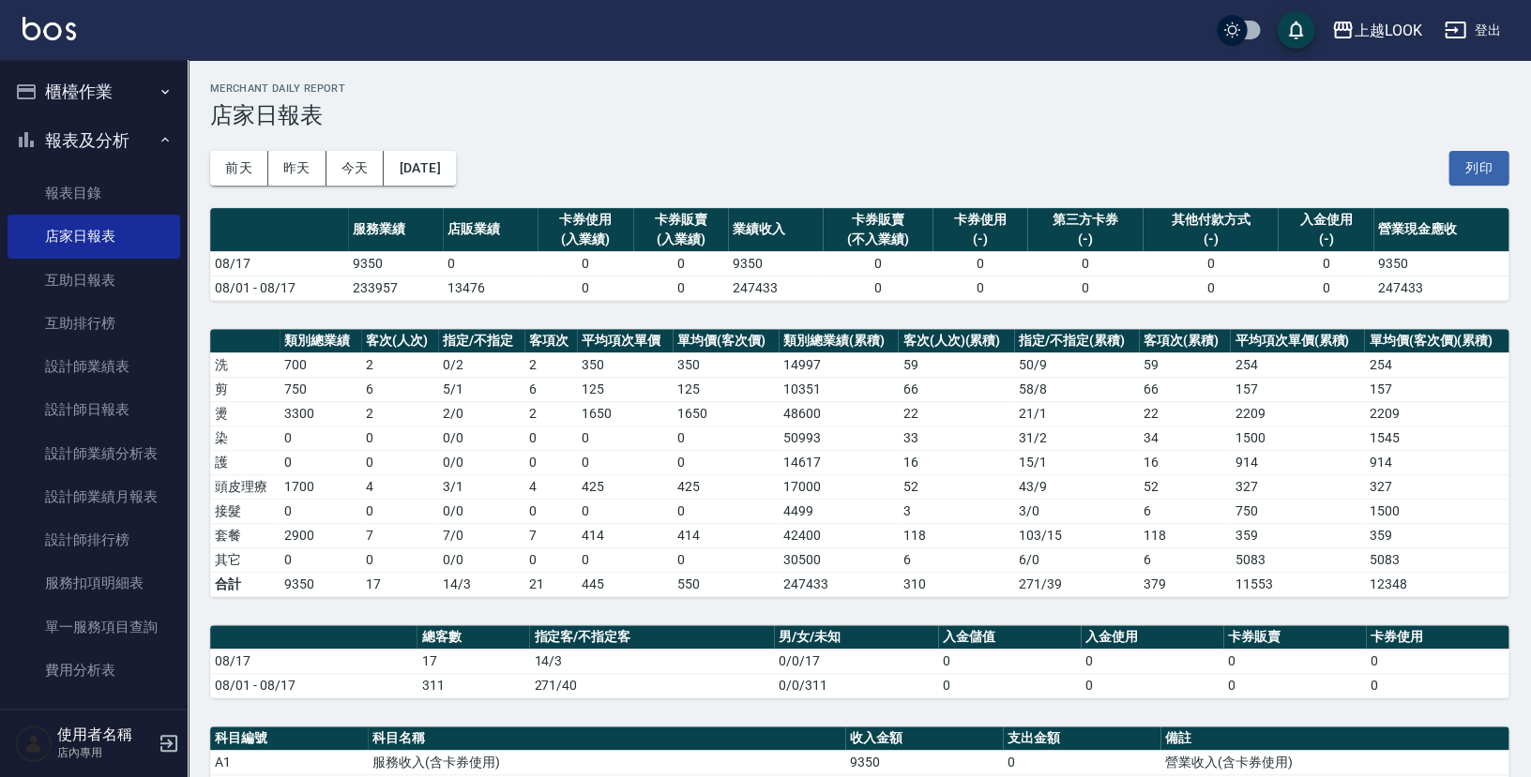
scroll to position [380, 0]
